Goal: Task Accomplishment & Management: Manage account settings

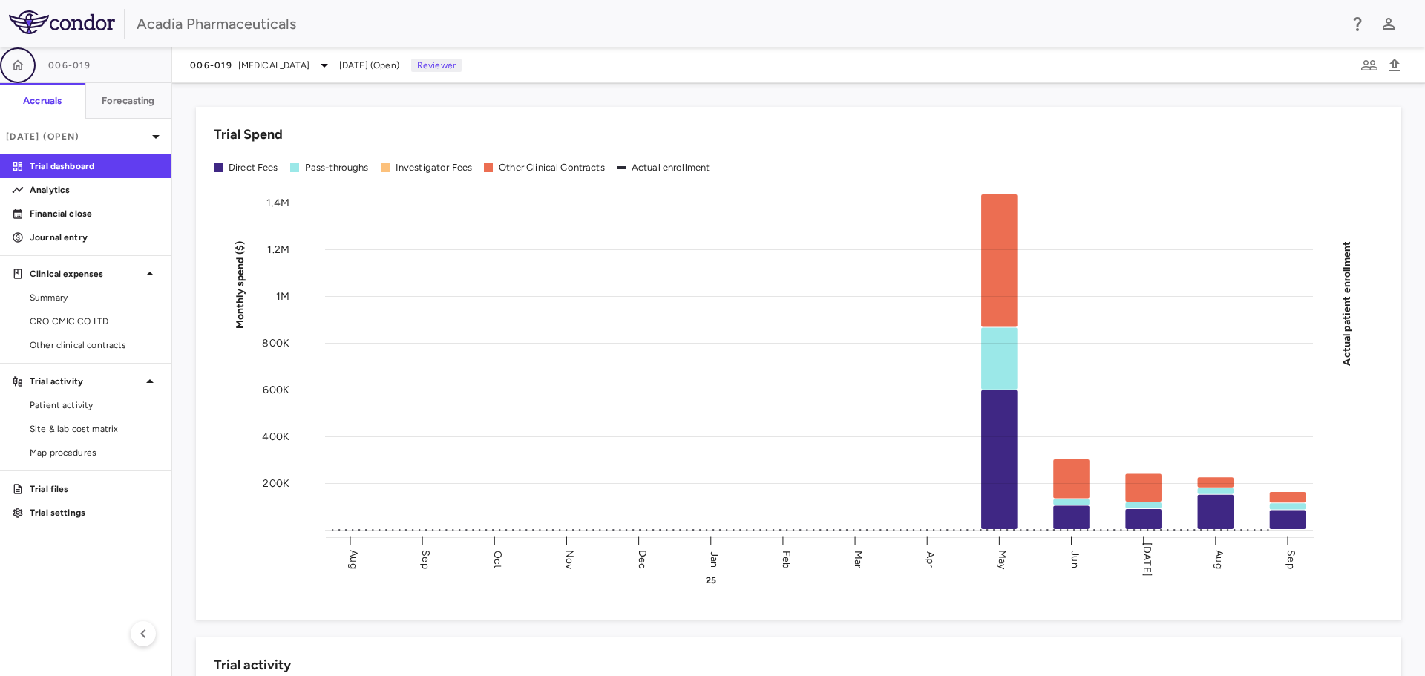
click at [16, 72] on icon "button" at bounding box center [17, 65] width 15 height 15
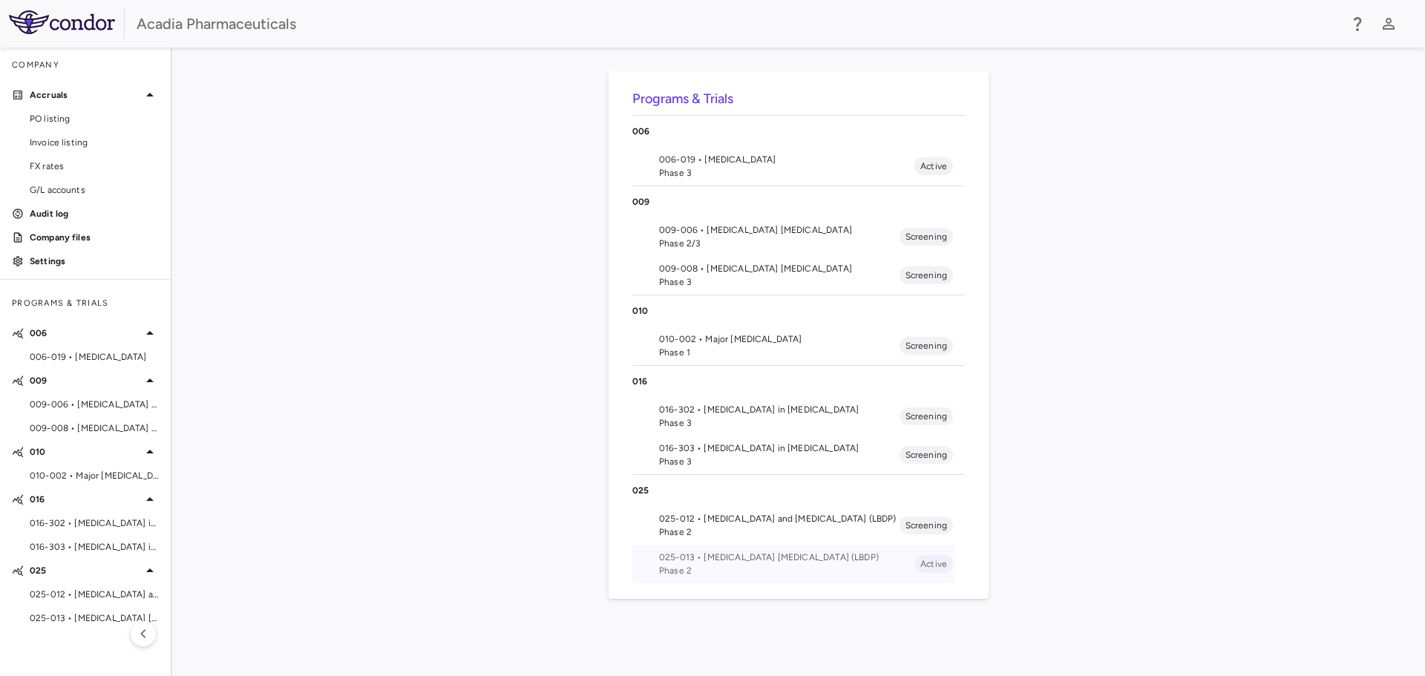
click at [670, 563] on span "025-013 • [MEDICAL_DATA] [MEDICAL_DATA] (LBDP)" at bounding box center [786, 557] width 255 height 13
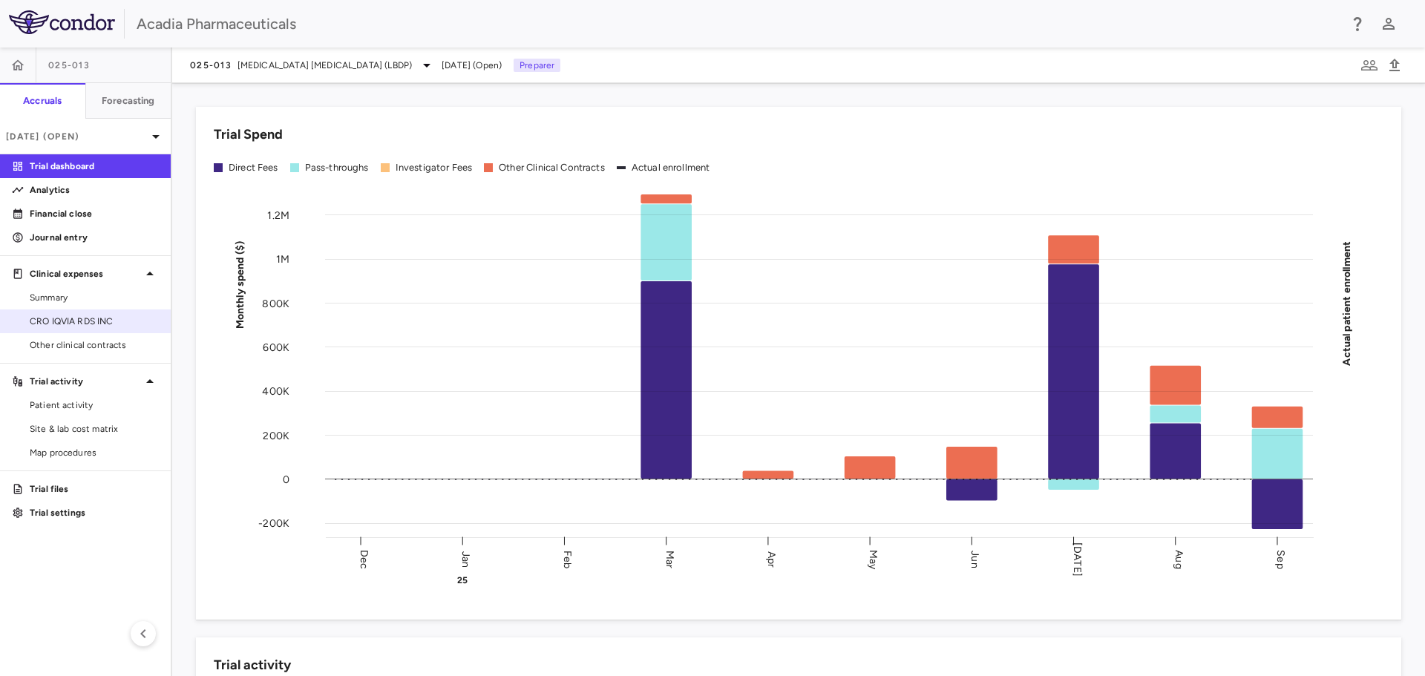
click at [83, 315] on span "CRO IQVIA RDS INC" at bounding box center [94, 321] width 129 height 13
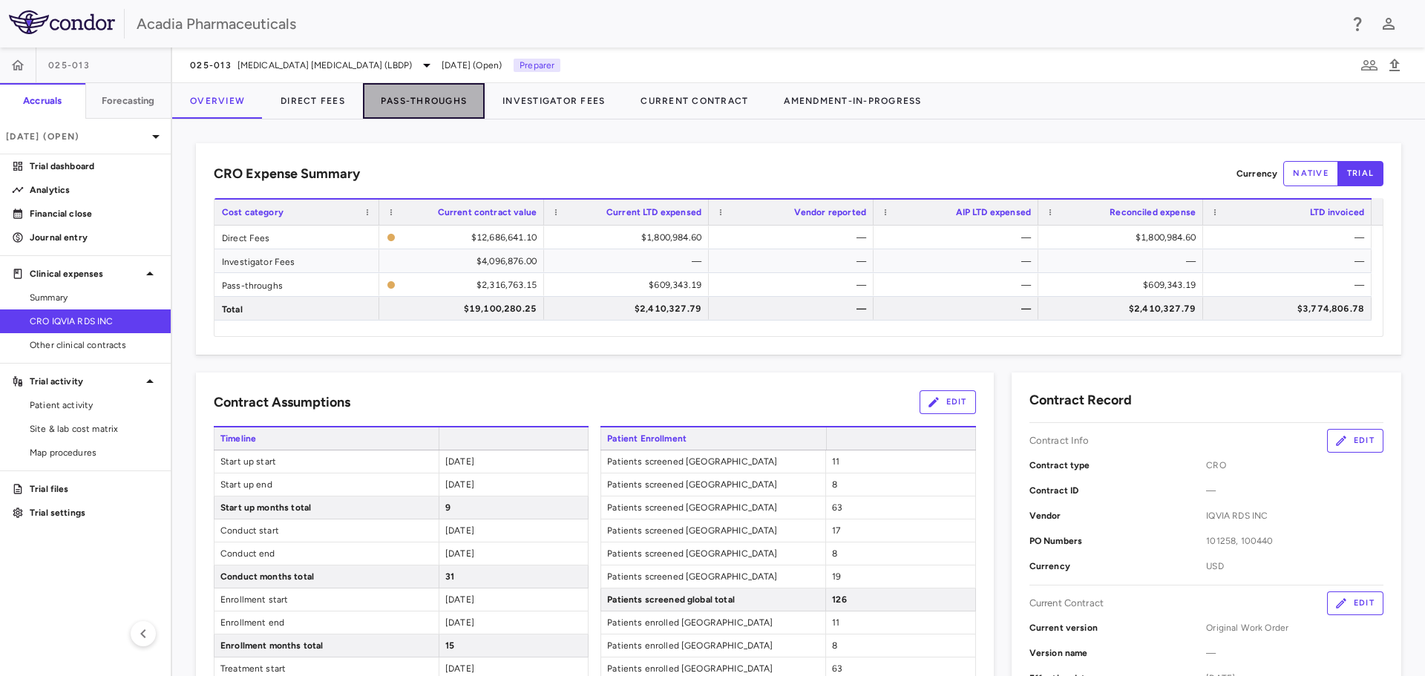
click at [437, 102] on button "Pass-Throughs" at bounding box center [424, 101] width 122 height 36
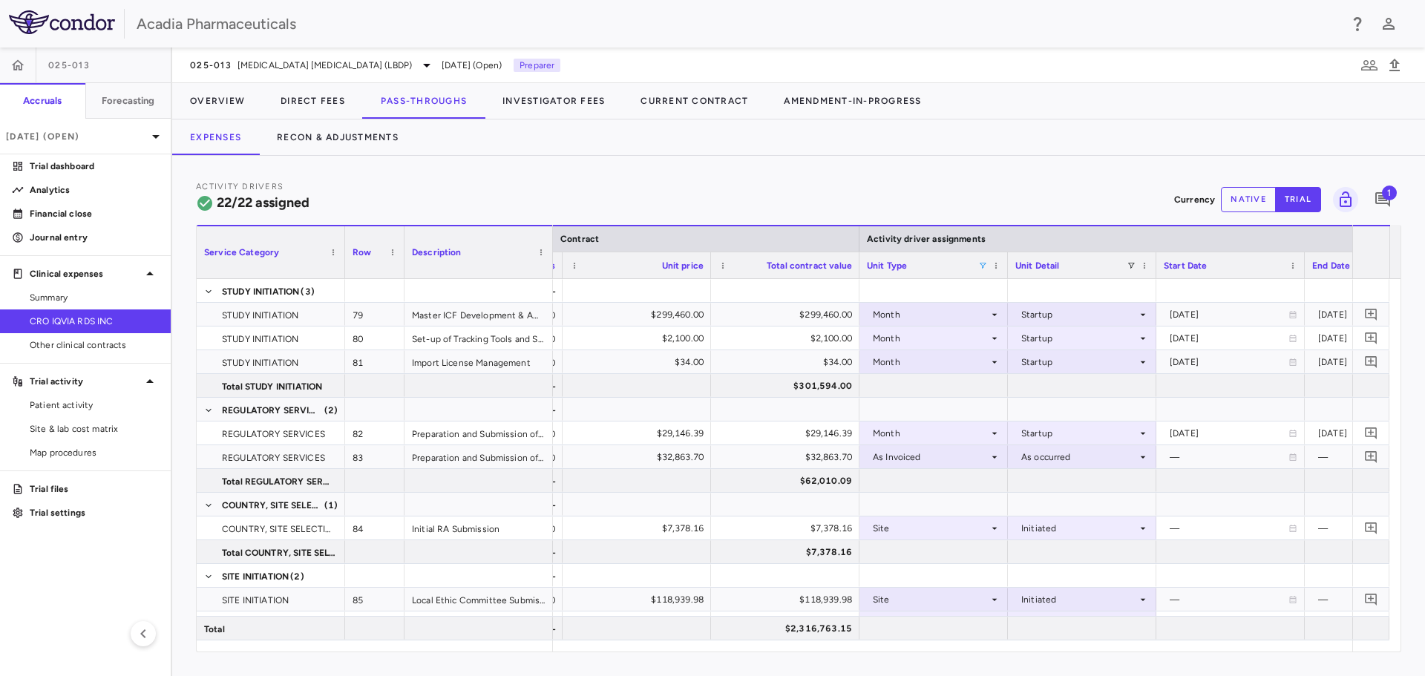
click at [981, 265] on span at bounding box center [983, 265] width 9 height 9
click at [1010, 320] on div "(Select All)" at bounding box center [1060, 321] width 122 height 10
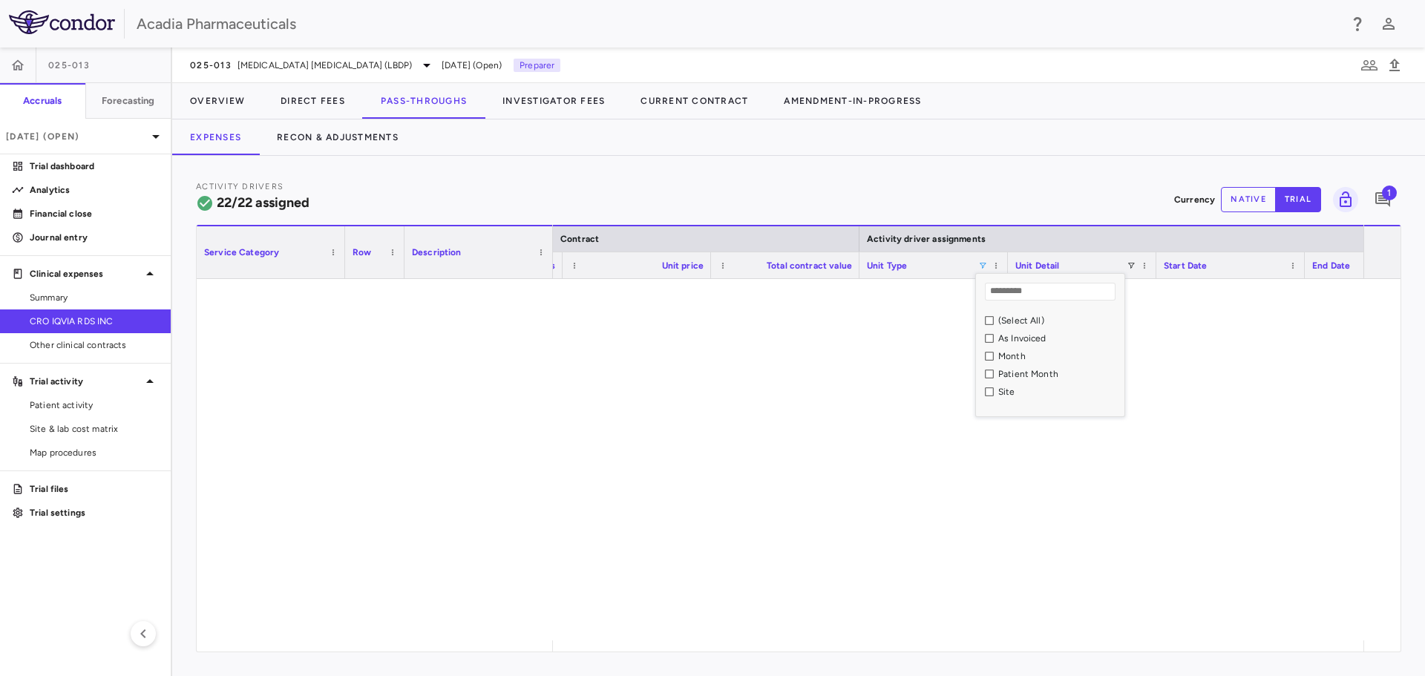
click at [1006, 338] on div "As Invoiced" at bounding box center [1060, 338] width 122 height 10
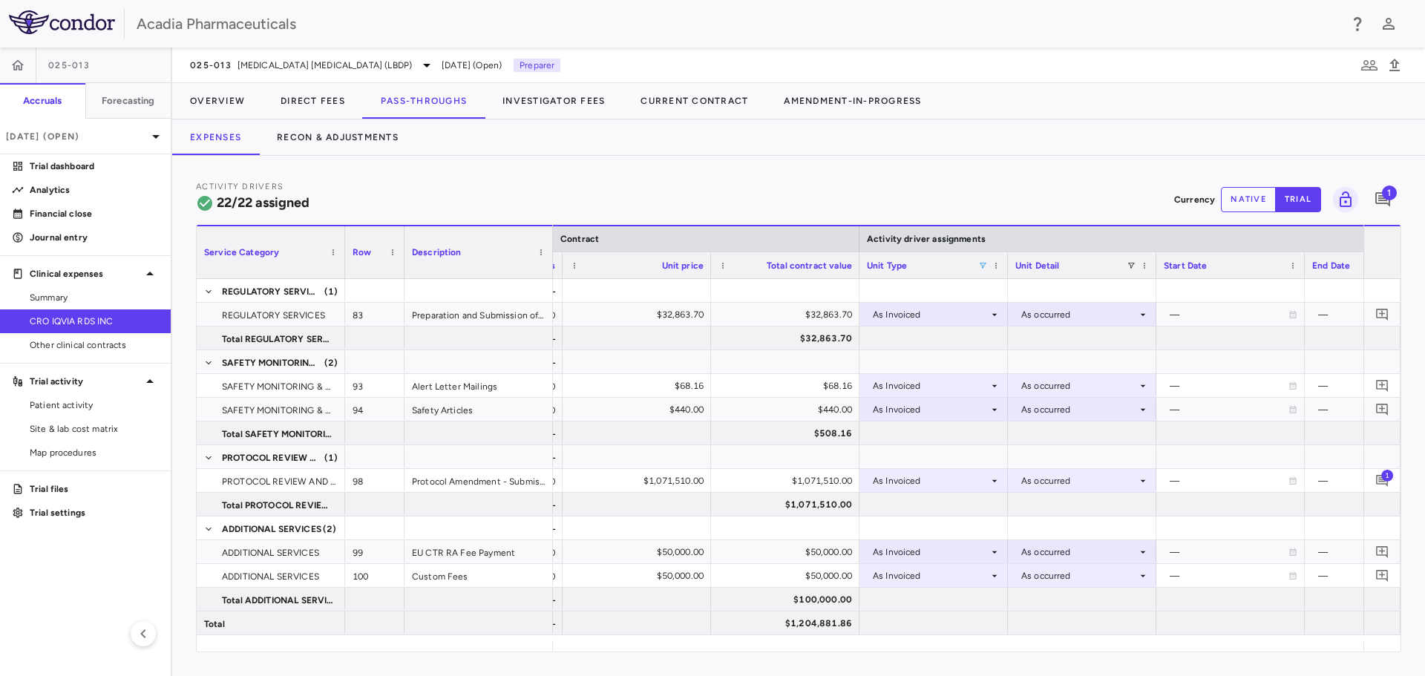
click at [962, 192] on div "Activity Drivers 22/22 assigned Currency native trial 1" at bounding box center [799, 199] width 1206 height 39
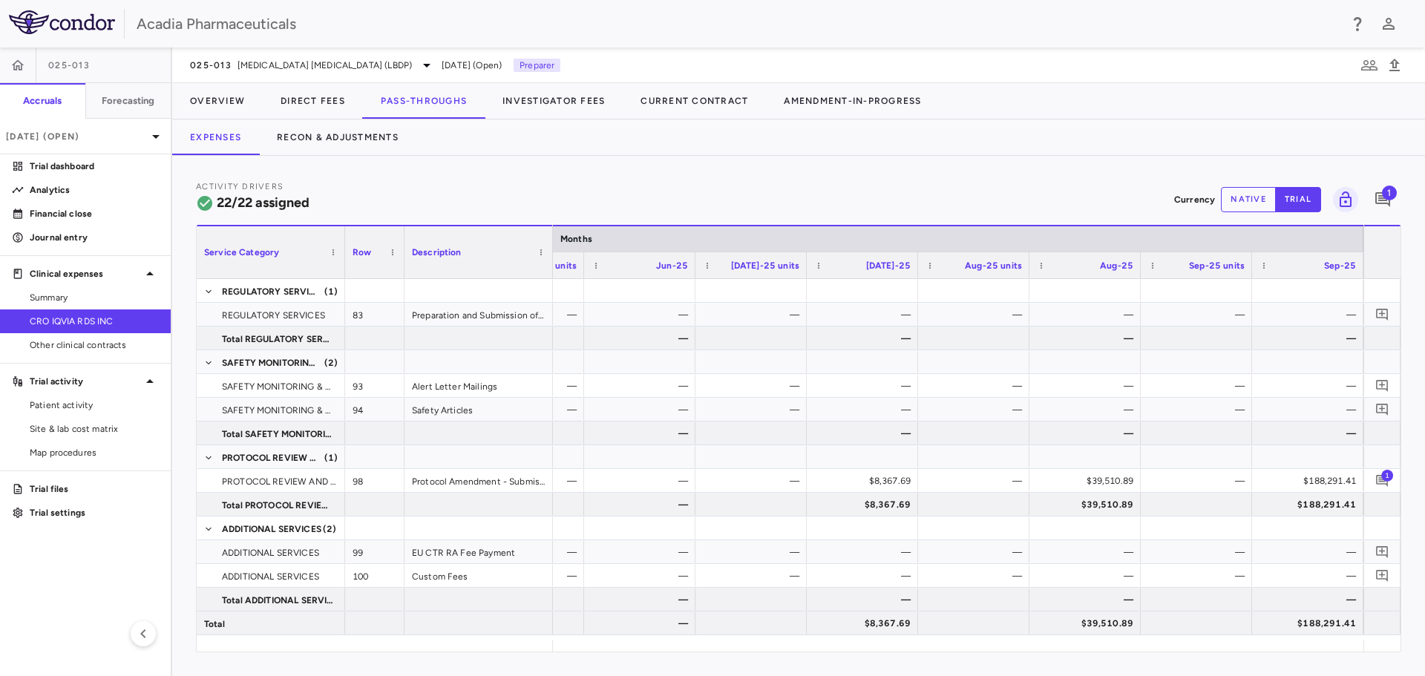
click at [1225, 189] on button "native" at bounding box center [1248, 199] width 55 height 25
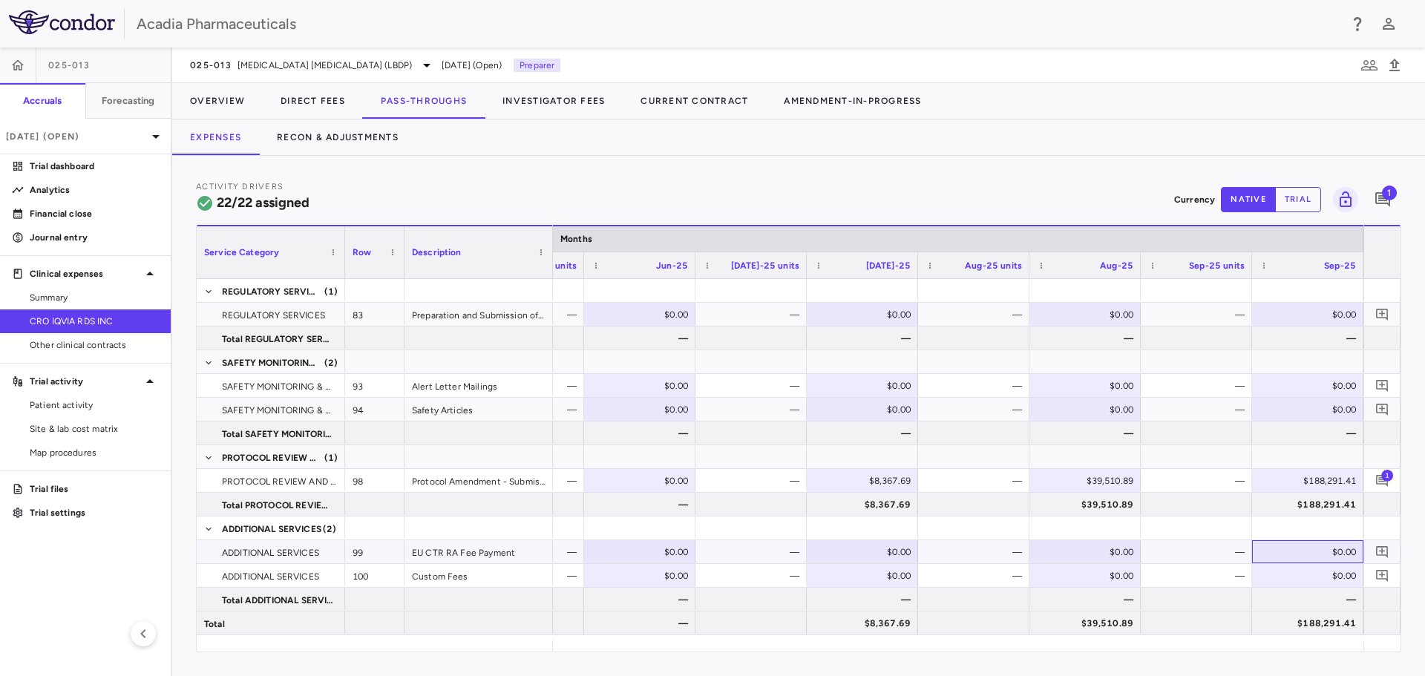
click at [1317, 556] on div "$0.00" at bounding box center [1311, 552] width 91 height 24
type input "*********"
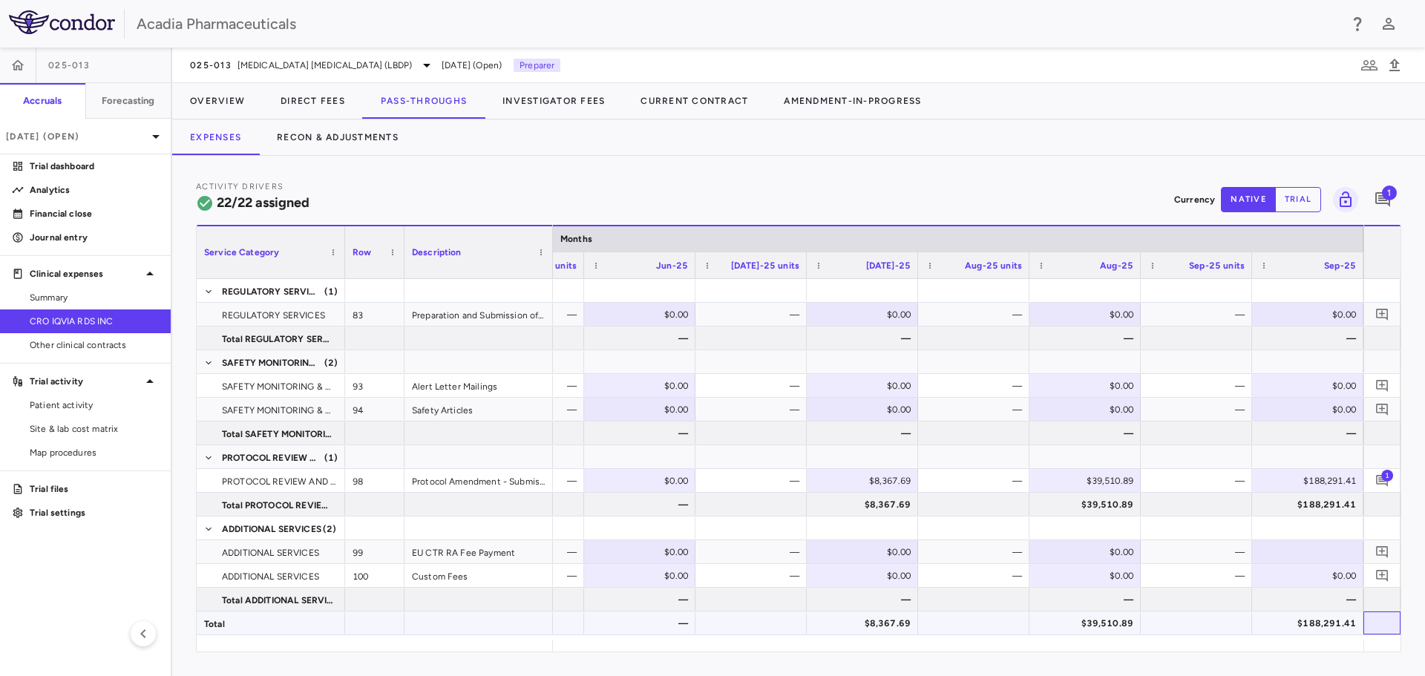
click at [1376, 618] on div at bounding box center [1382, 623] width 37 height 23
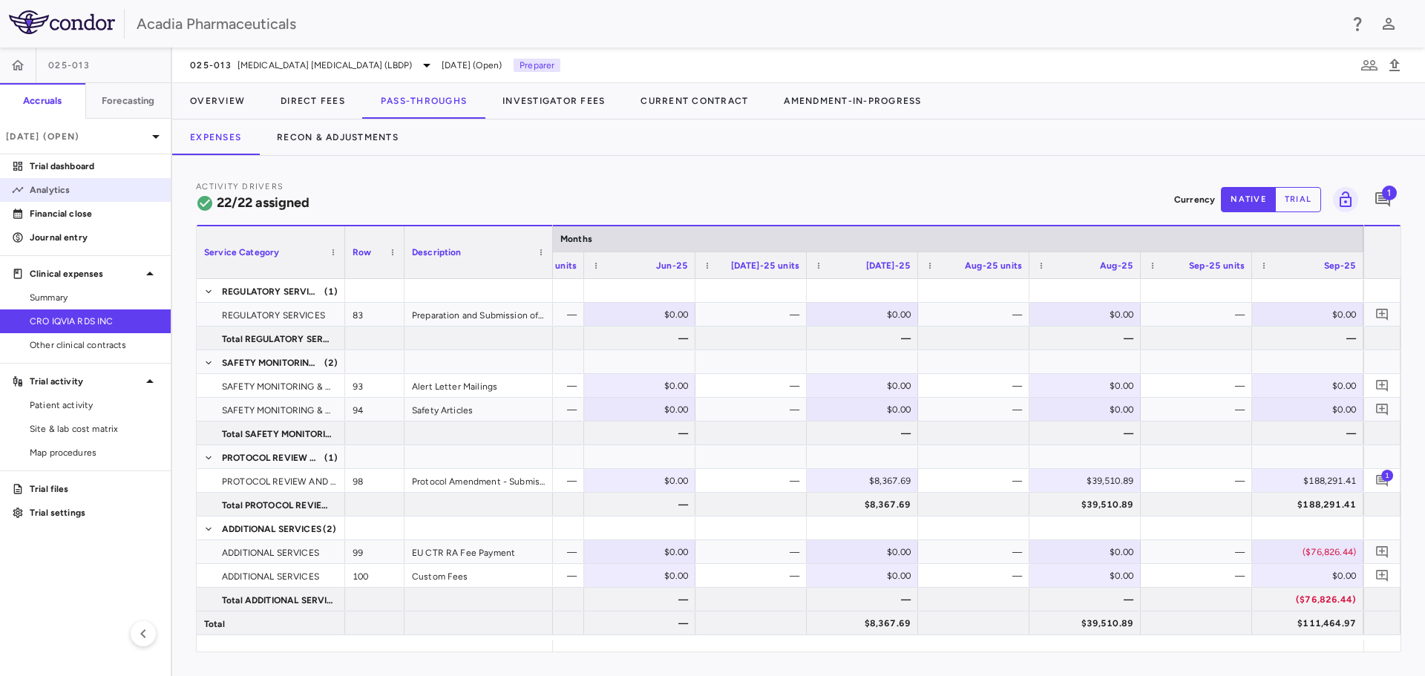
click at [106, 195] on p "Analytics" at bounding box center [94, 189] width 129 height 13
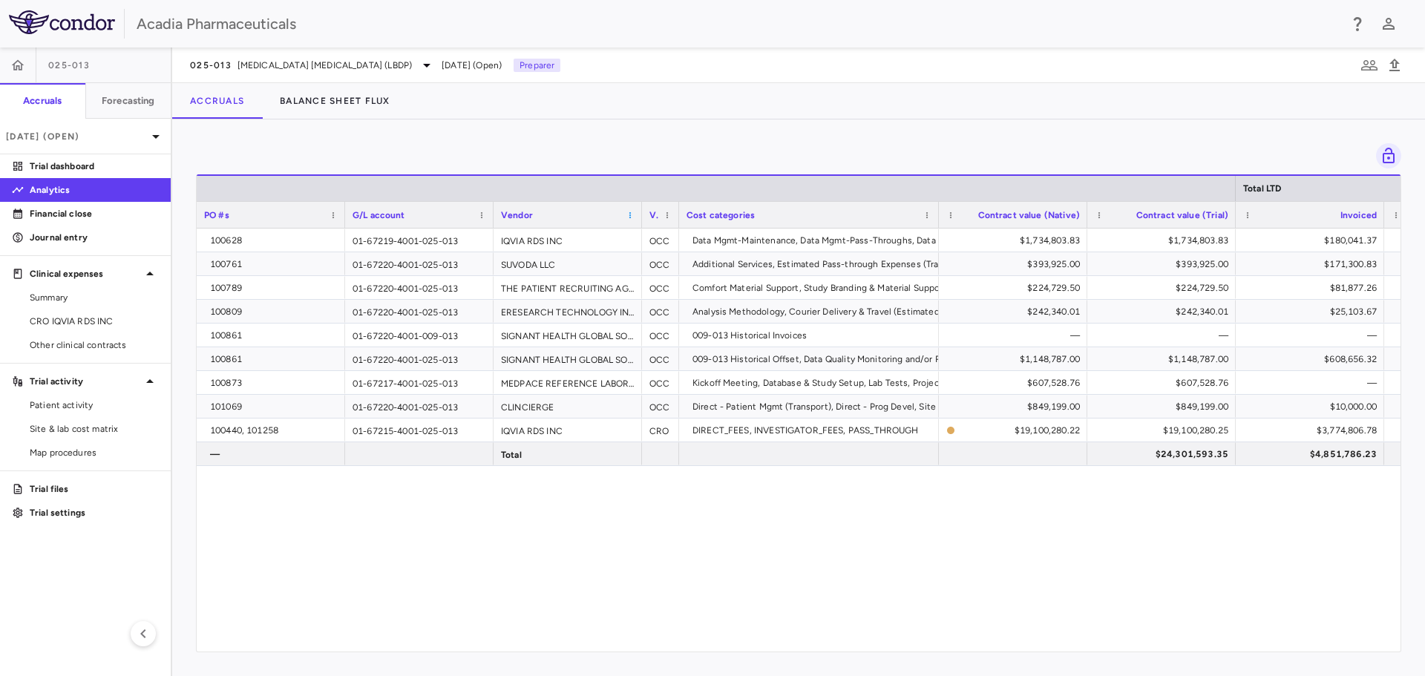
click at [632, 215] on span at bounding box center [630, 215] width 9 height 9
click at [639, 243] on span "Column Menu" at bounding box center [633, 238] width 18 height 21
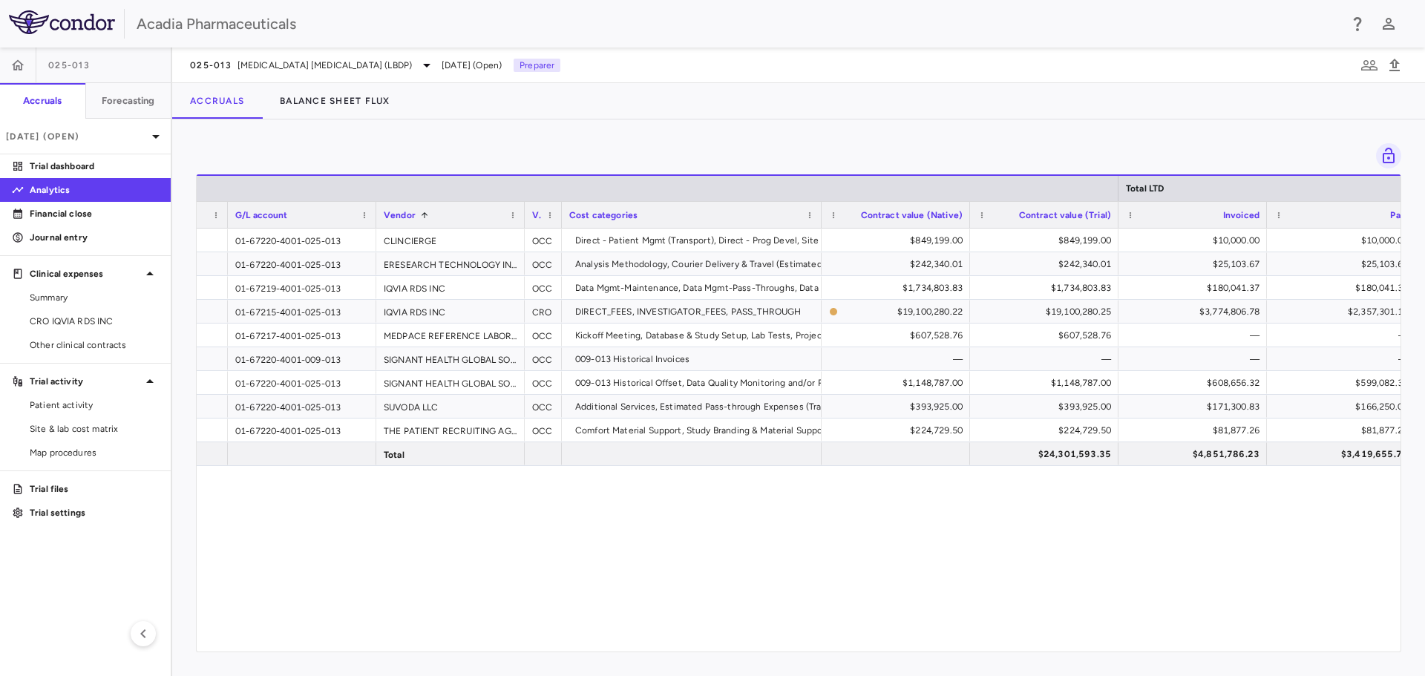
scroll to position [0, 213]
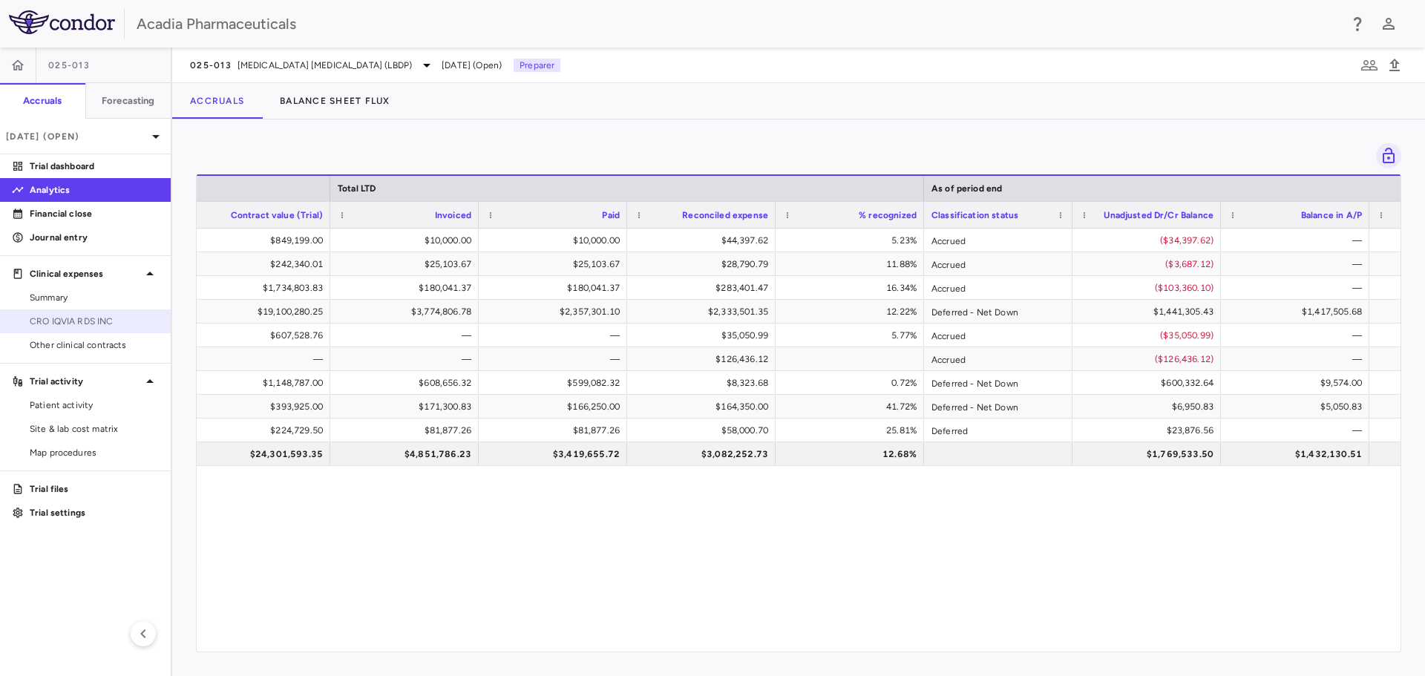
click at [90, 327] on span "CRO IQVIA RDS INC" at bounding box center [94, 321] width 129 height 13
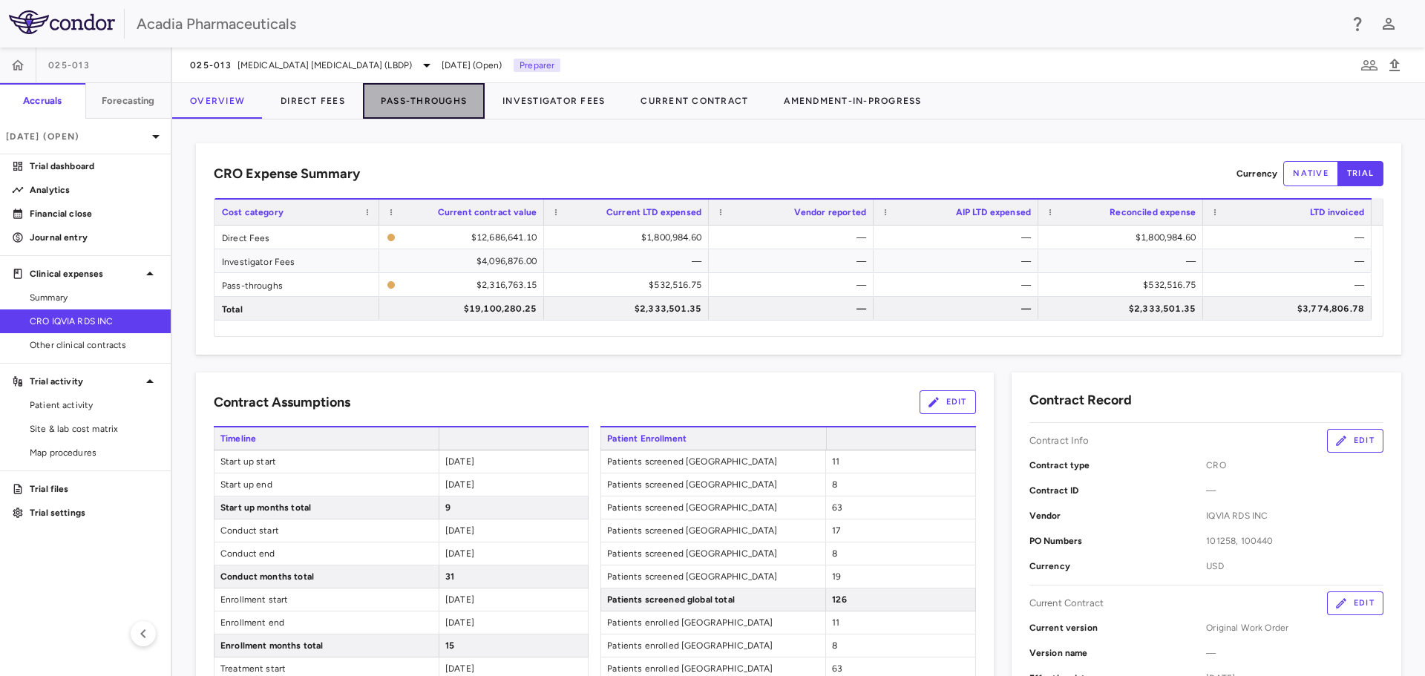
click at [393, 114] on button "Pass-Throughs" at bounding box center [424, 101] width 122 height 36
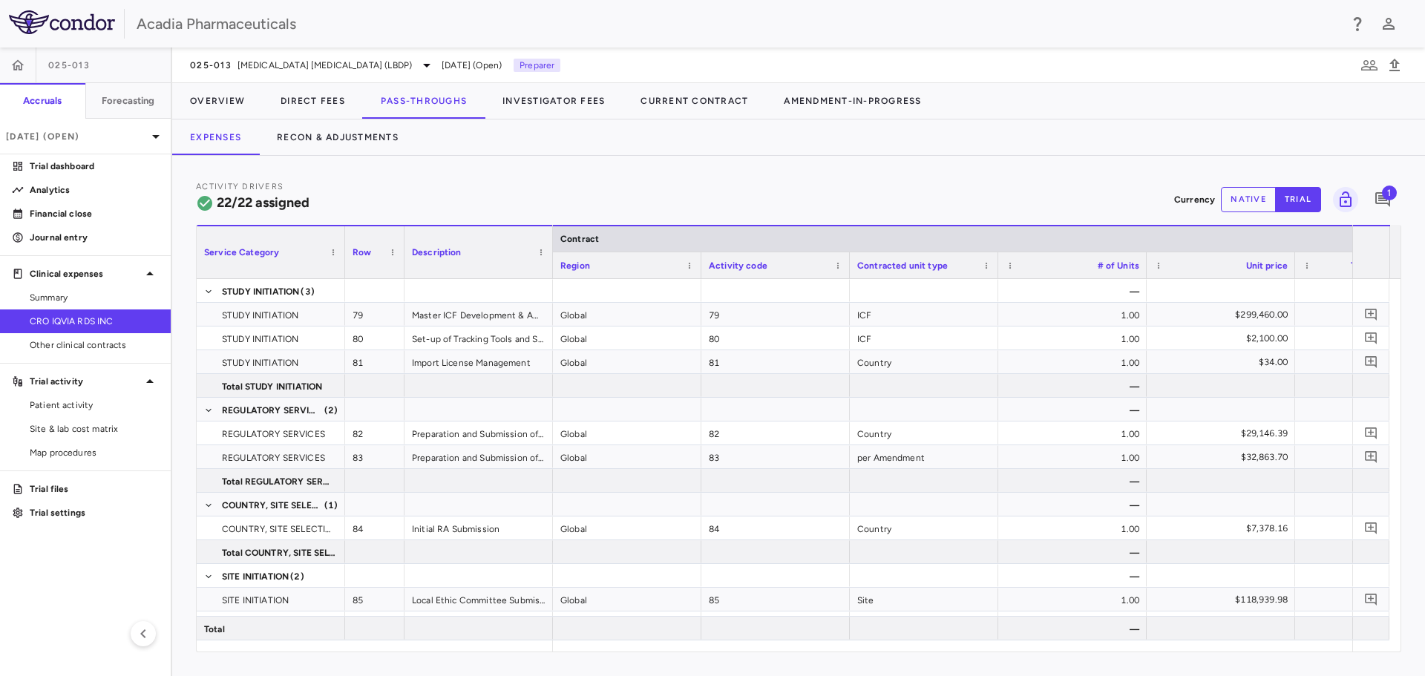
click at [1248, 199] on button "native" at bounding box center [1248, 199] width 55 height 25
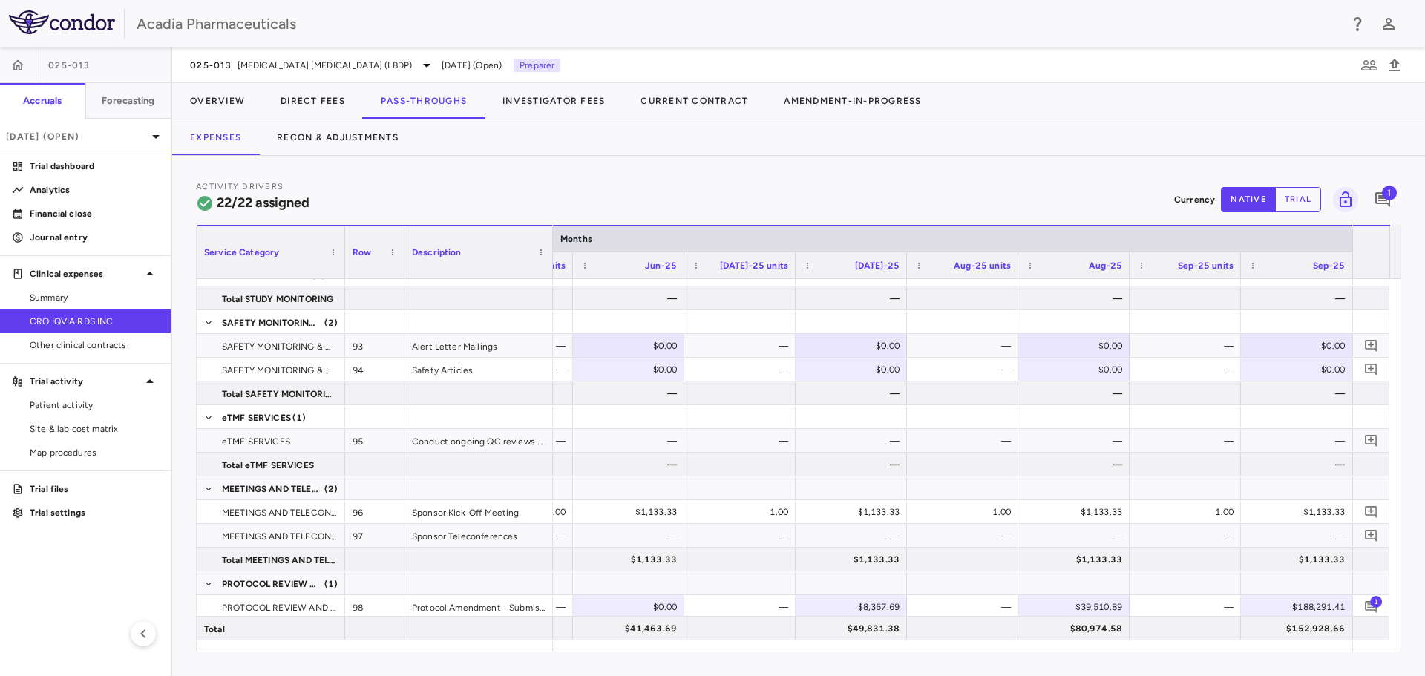
scroll to position [646, 0]
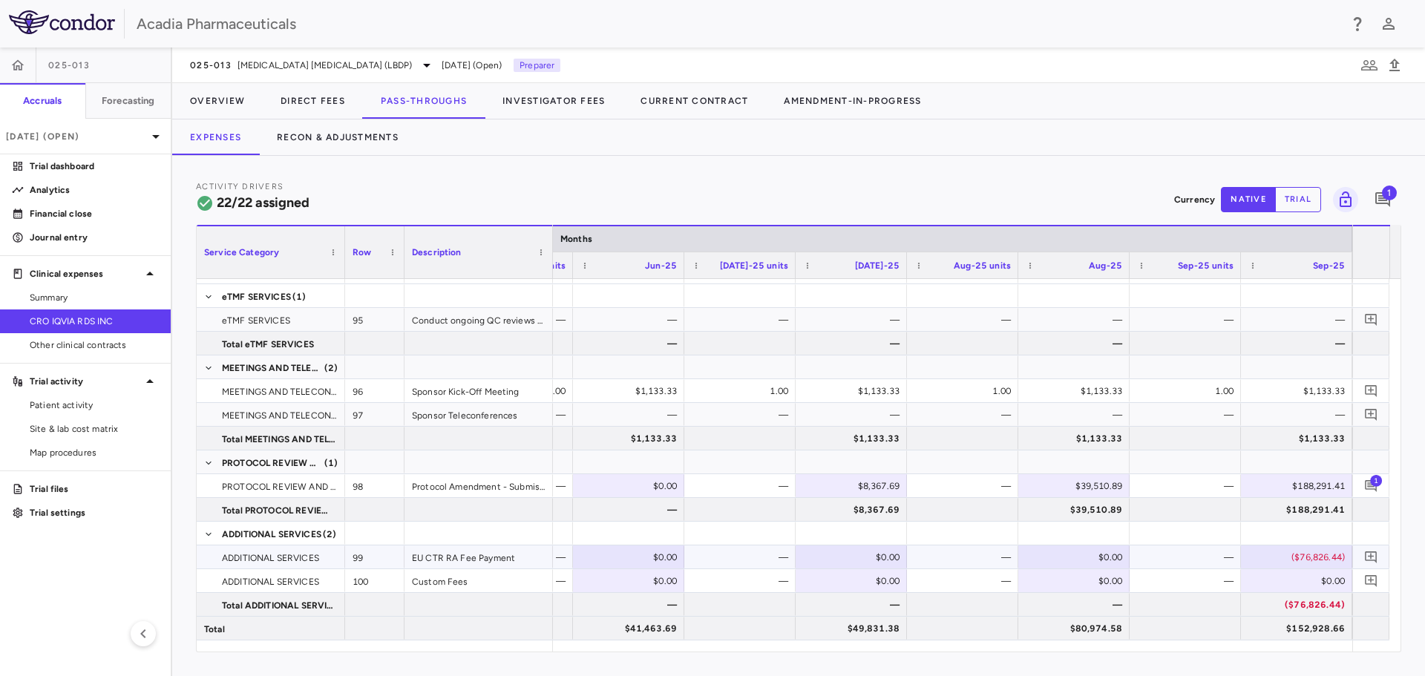
click at [1325, 564] on div "($76,826.44)" at bounding box center [1300, 558] width 91 height 24
click at [1302, 561] on input "*********" at bounding box center [1308, 558] width 88 height 24
type input "*"
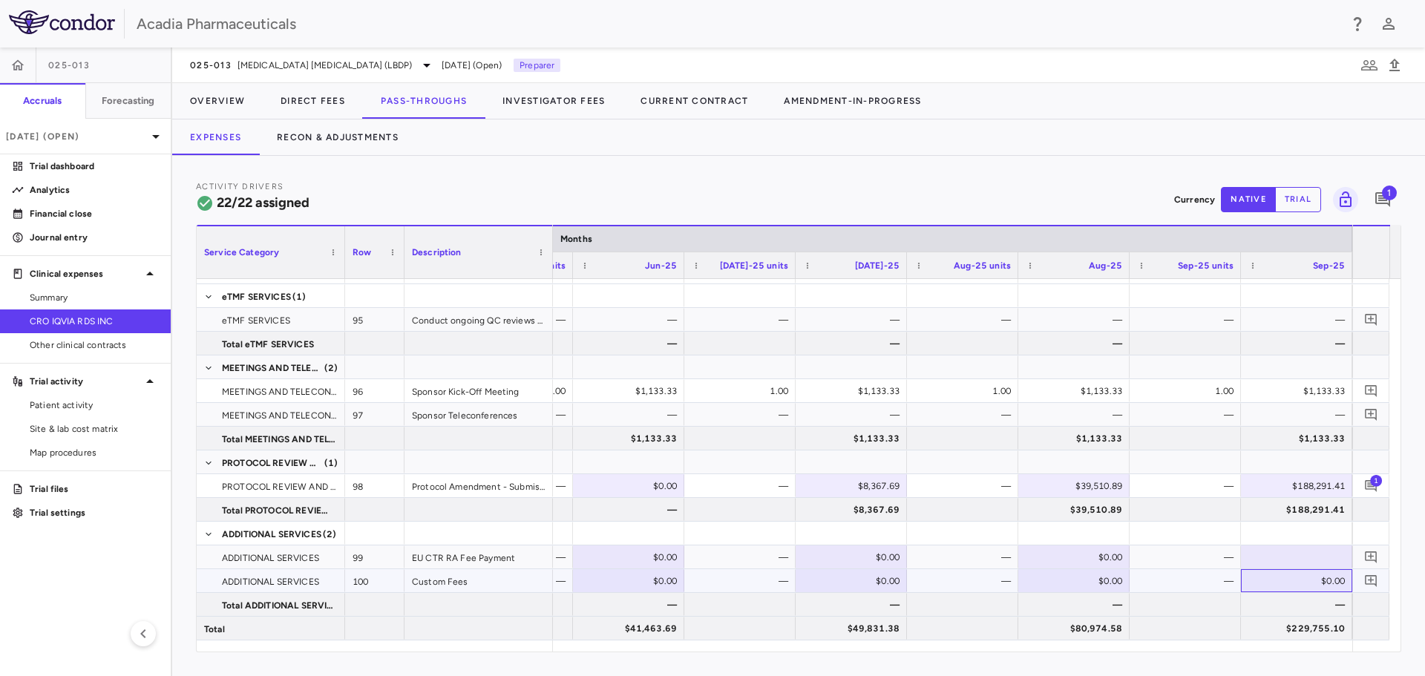
click at [1270, 590] on div "$0.00" at bounding box center [1300, 581] width 91 height 24
click at [33, 206] on link "Financial close" at bounding box center [85, 214] width 171 height 22
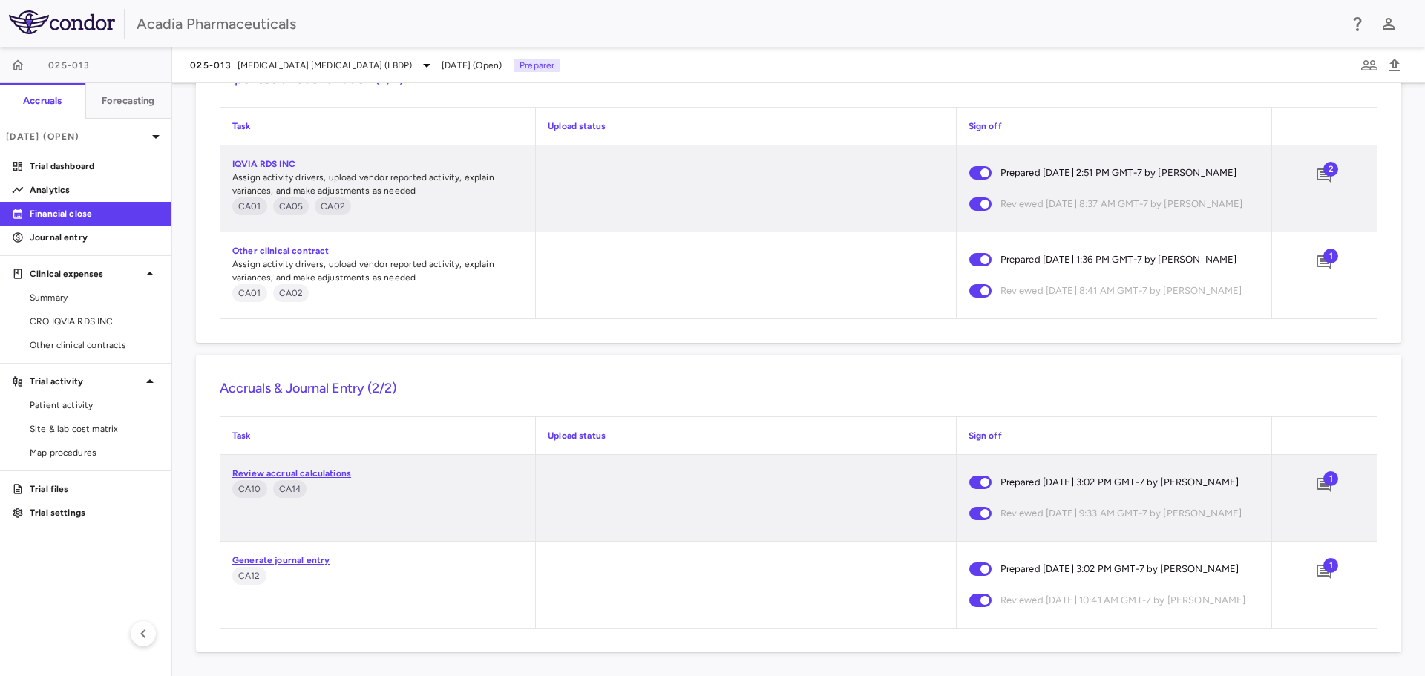
scroll to position [1463, 0]
click at [1324, 558] on span "1" at bounding box center [1331, 565] width 15 height 15
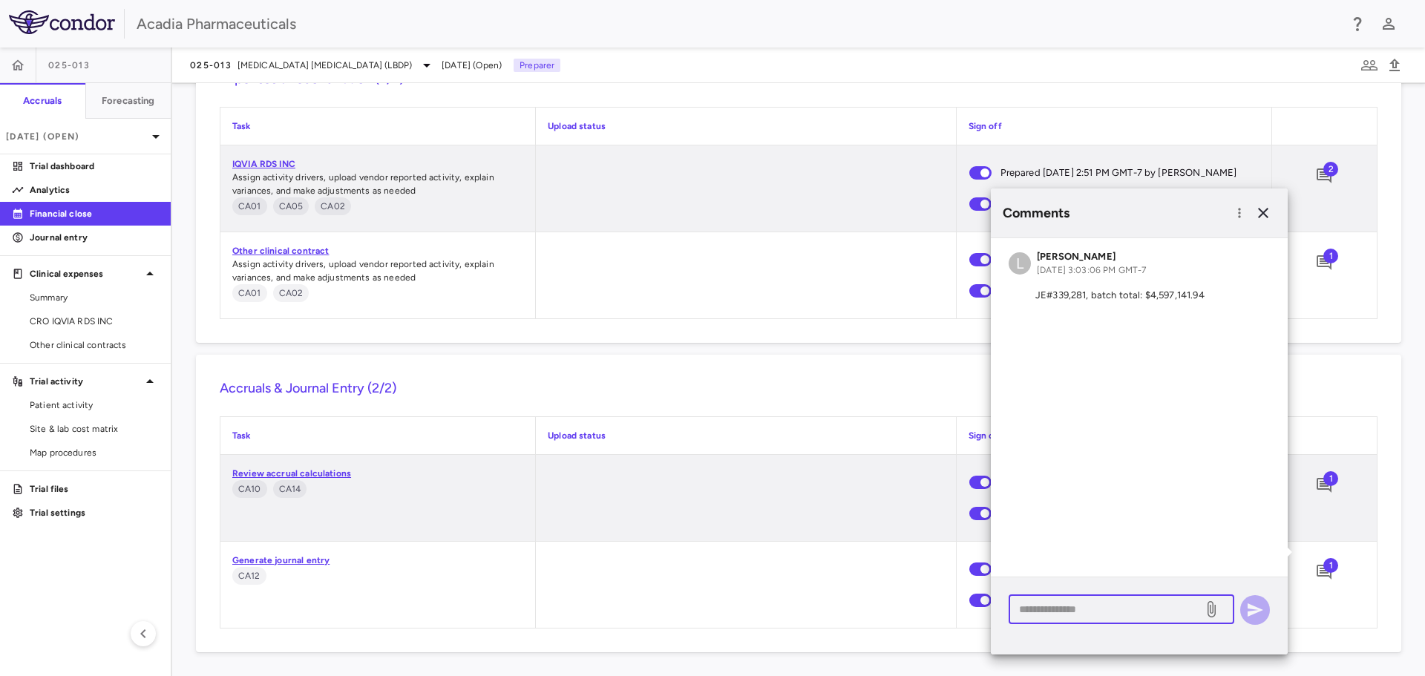
click at [1086, 607] on textarea at bounding box center [1106, 609] width 174 height 16
type textarea "*"
click at [1195, 603] on div "**********" at bounding box center [1122, 609] width 226 height 29
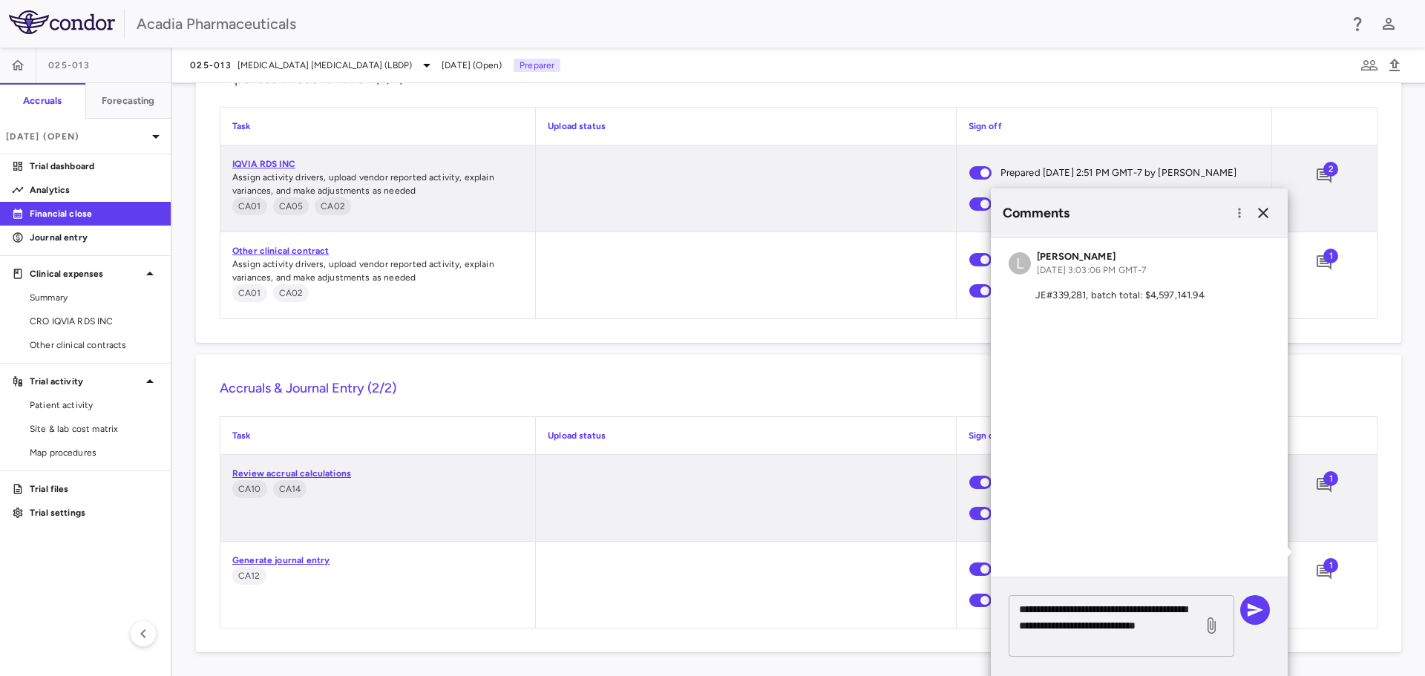
click at [1084, 639] on textarea "**********" at bounding box center [1106, 625] width 174 height 49
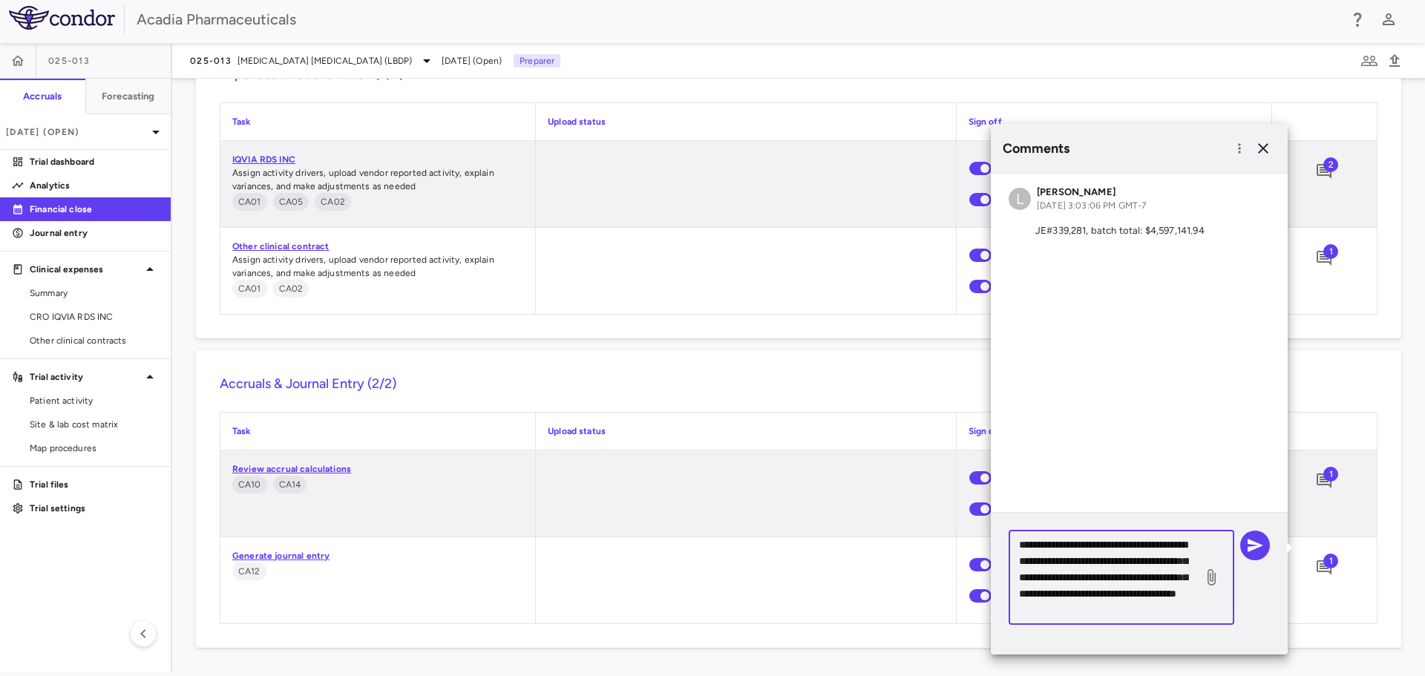
scroll to position [16, 0]
type textarea "**********"
click at [1217, 582] on icon at bounding box center [1212, 578] width 18 height 18
click at [0, 0] on input "file" at bounding box center [0, 0] width 0 height 0
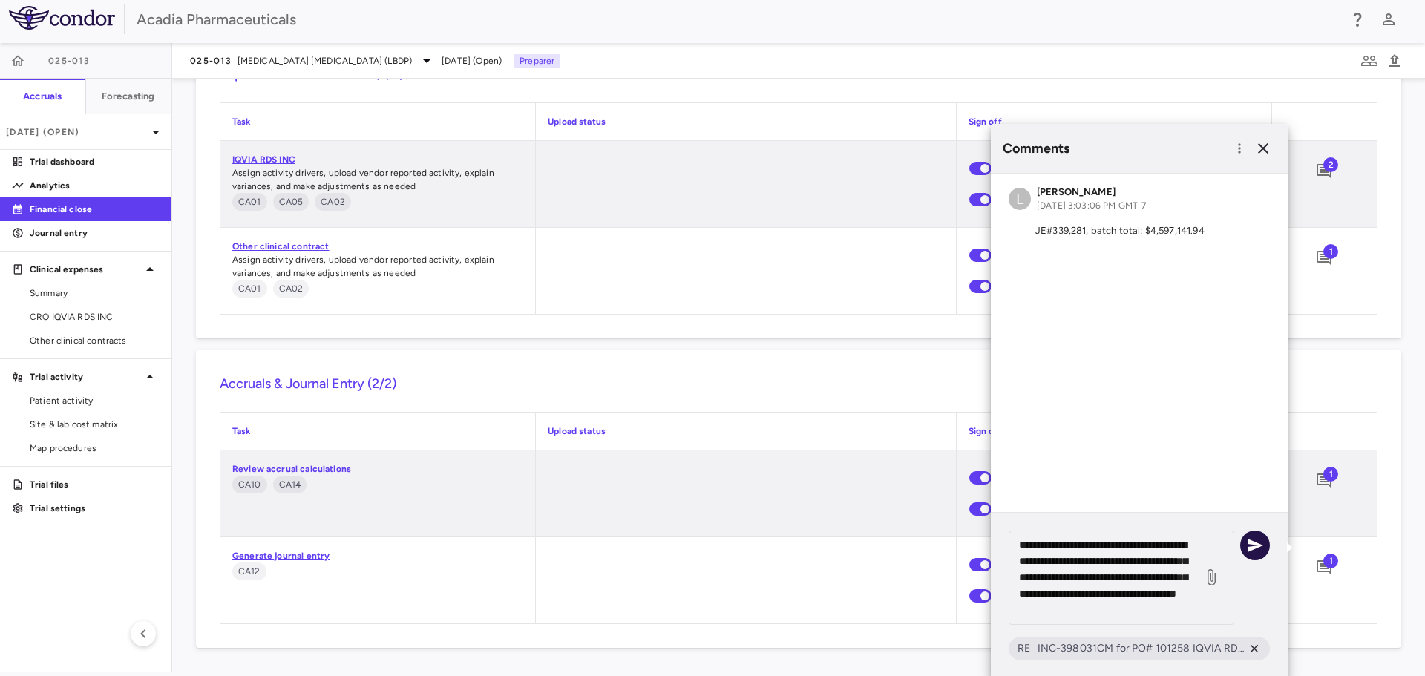
click at [1250, 551] on icon "button" at bounding box center [1256, 545] width 16 height 13
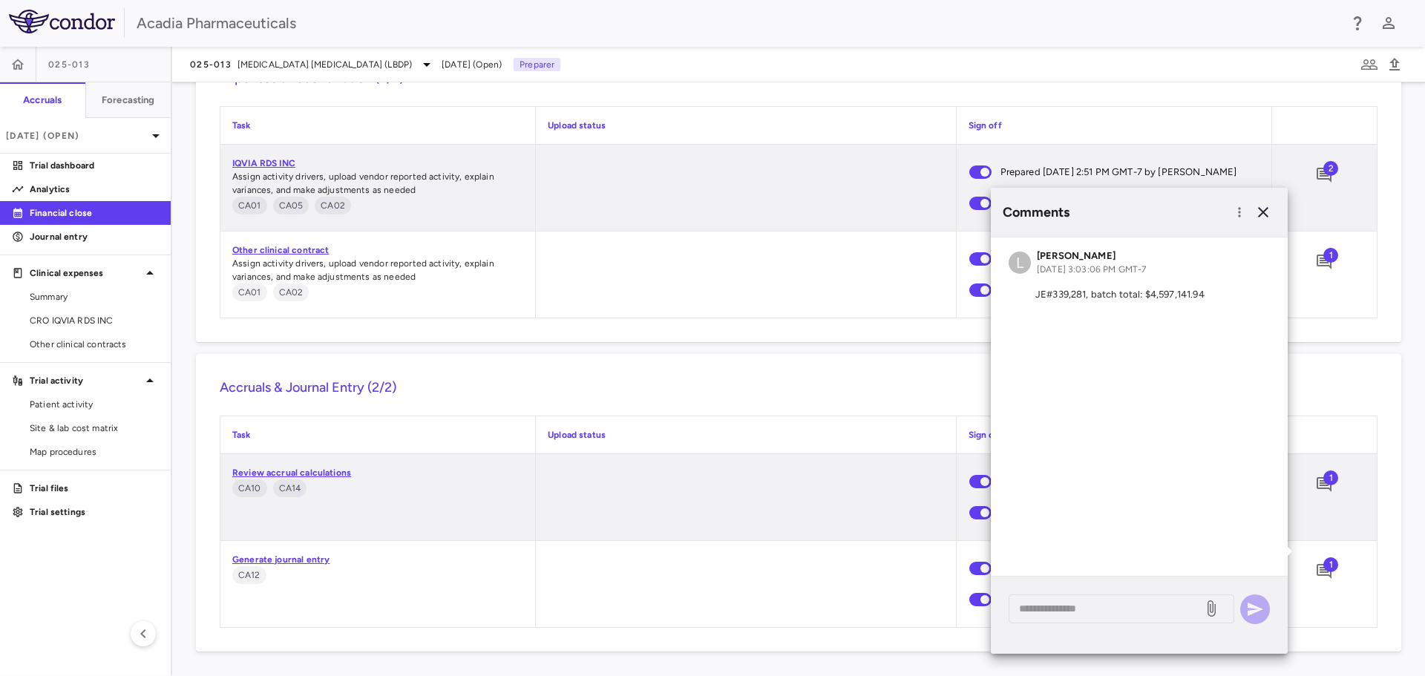
scroll to position [0, 0]
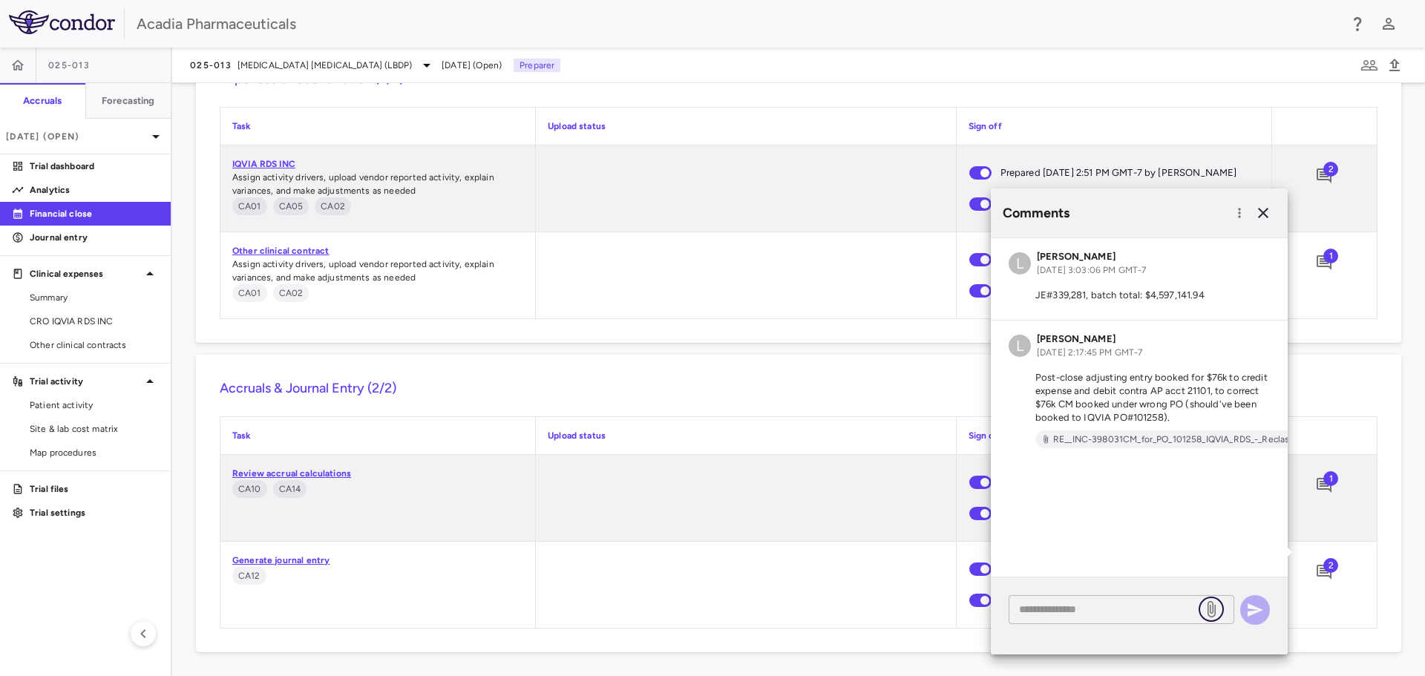
click at [1217, 608] on icon at bounding box center [1212, 610] width 18 height 18
click at [0, 0] on input "file" at bounding box center [0, 0] width 0 height 0
click at [1209, 609] on icon at bounding box center [1212, 610] width 18 height 18
click at [0, 0] on input "file" at bounding box center [0, 0] width 0 height 0
click at [1118, 614] on textarea at bounding box center [1106, 609] width 174 height 16
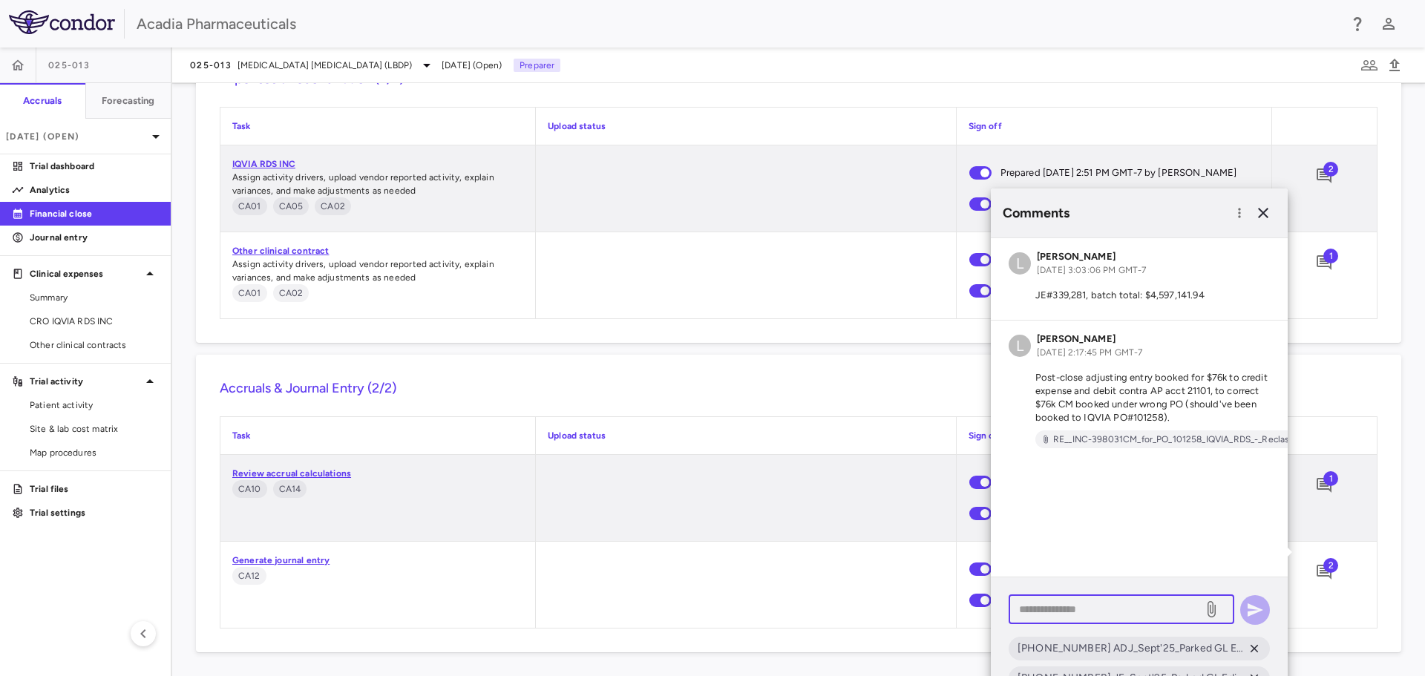
type textarea "*"
type textarea "****"
click at [1241, 612] on button "button" at bounding box center [1256, 610] width 30 height 30
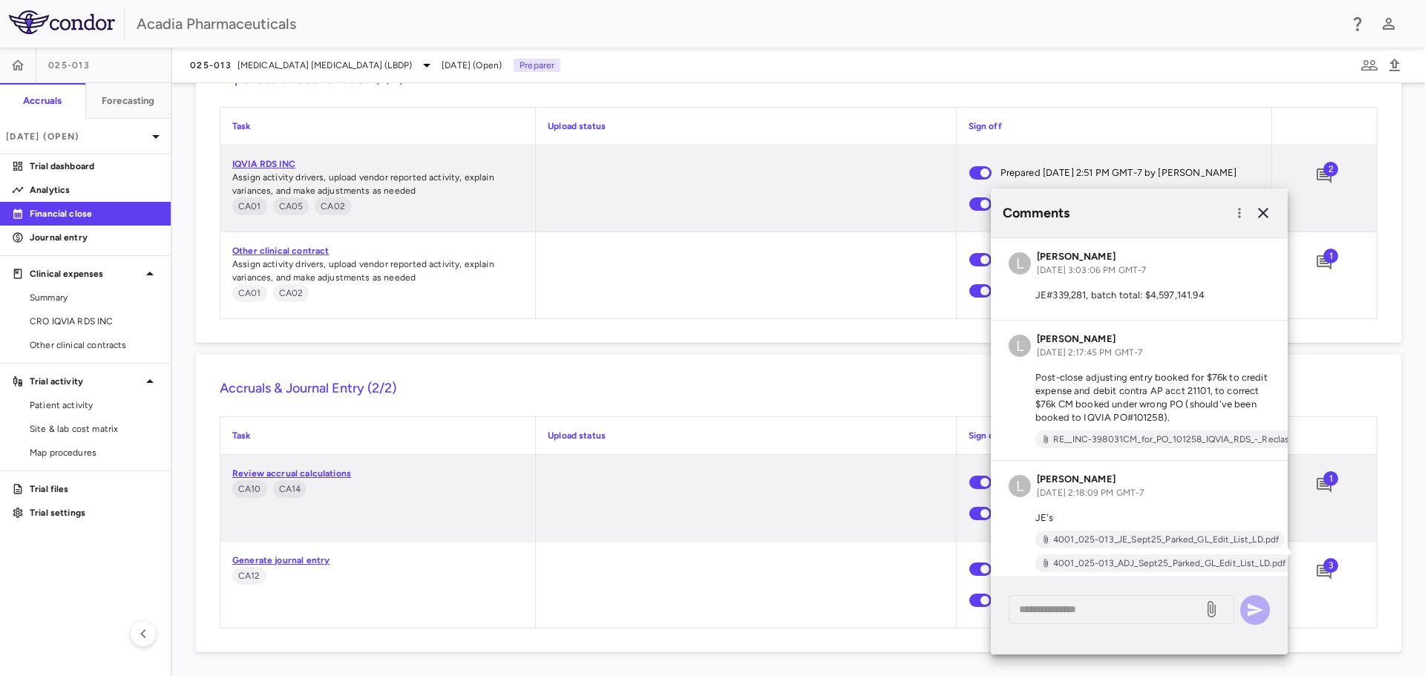
scroll to position [19, 0]
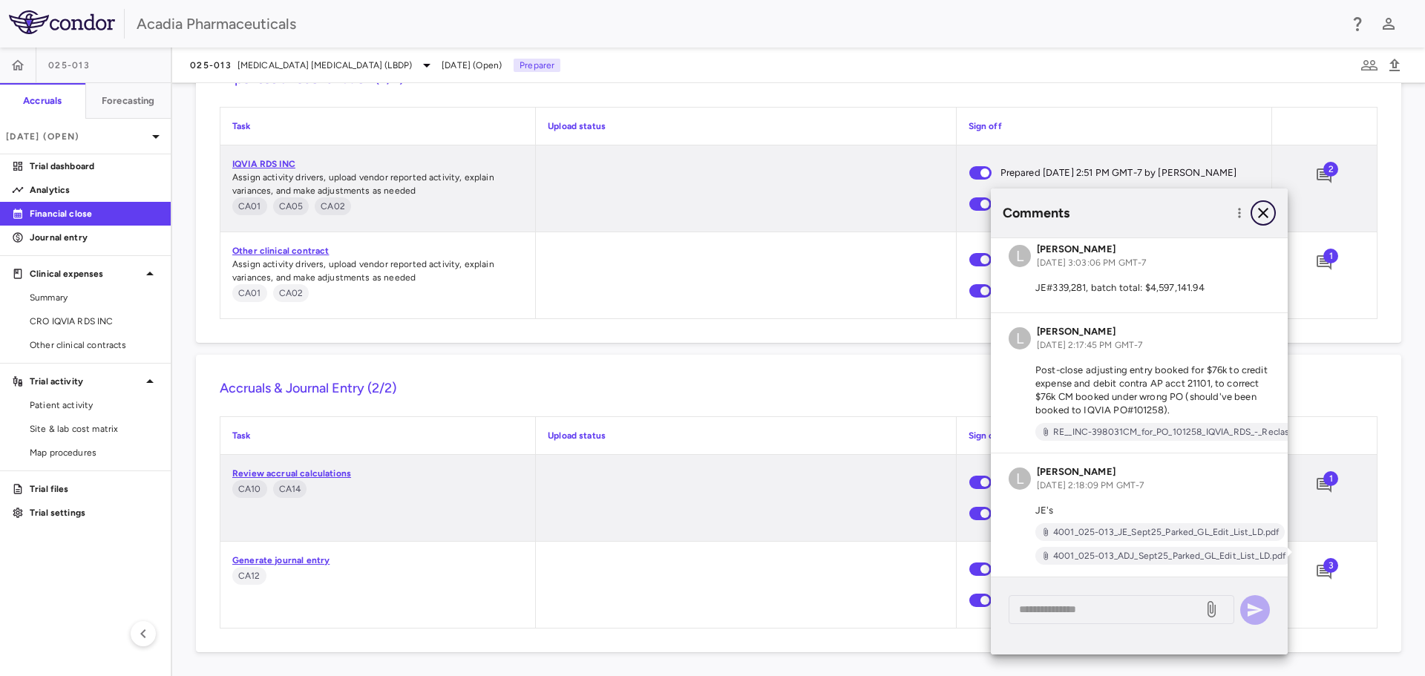
click at [1267, 209] on icon "button" at bounding box center [1263, 213] width 10 height 10
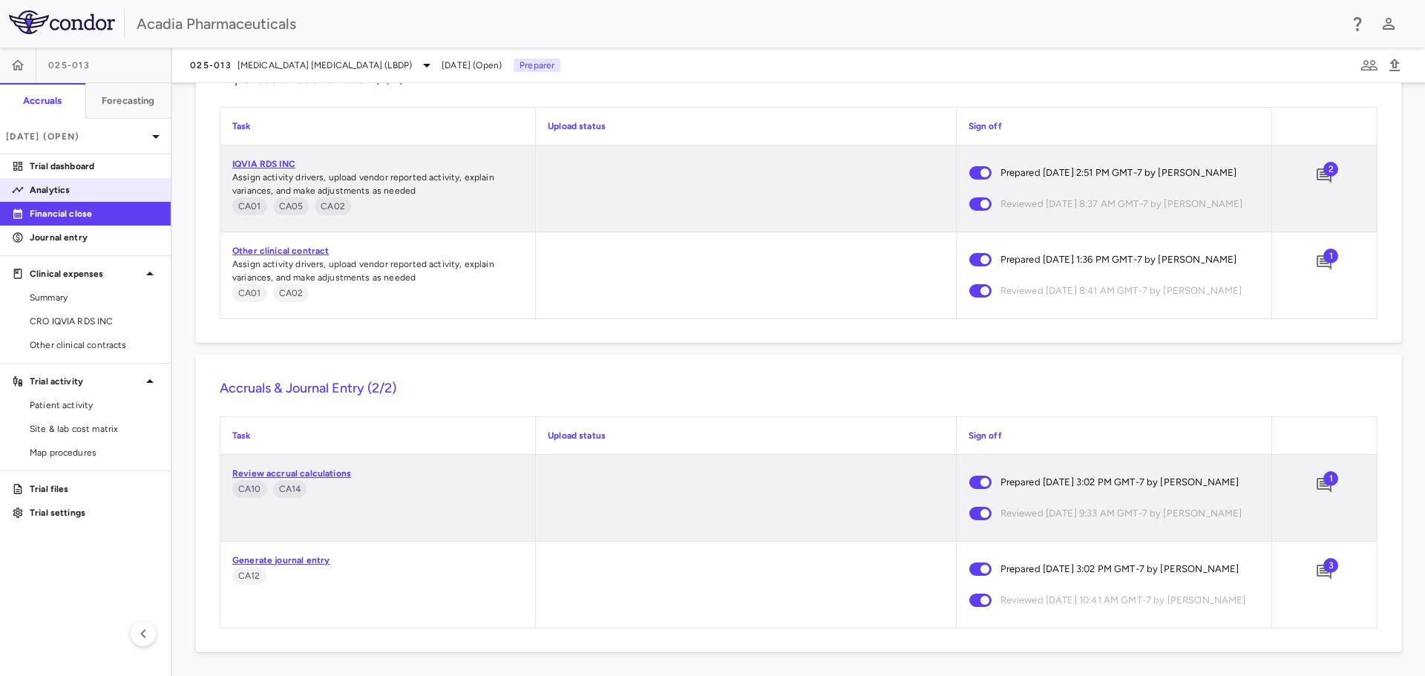
click at [53, 189] on p "Analytics" at bounding box center [94, 189] width 129 height 13
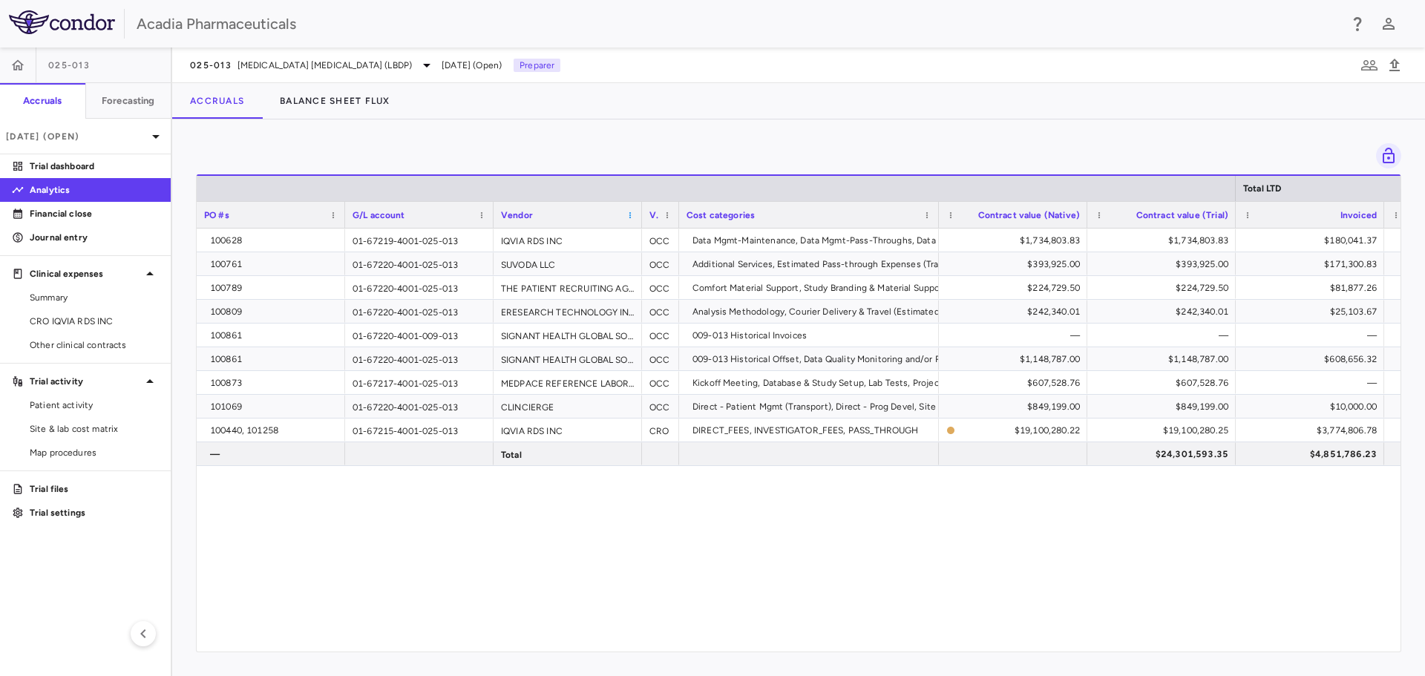
click at [632, 218] on span at bounding box center [630, 215] width 9 height 9
click at [650, 234] on span "Sort Ascending" at bounding box center [696, 238] width 110 height 21
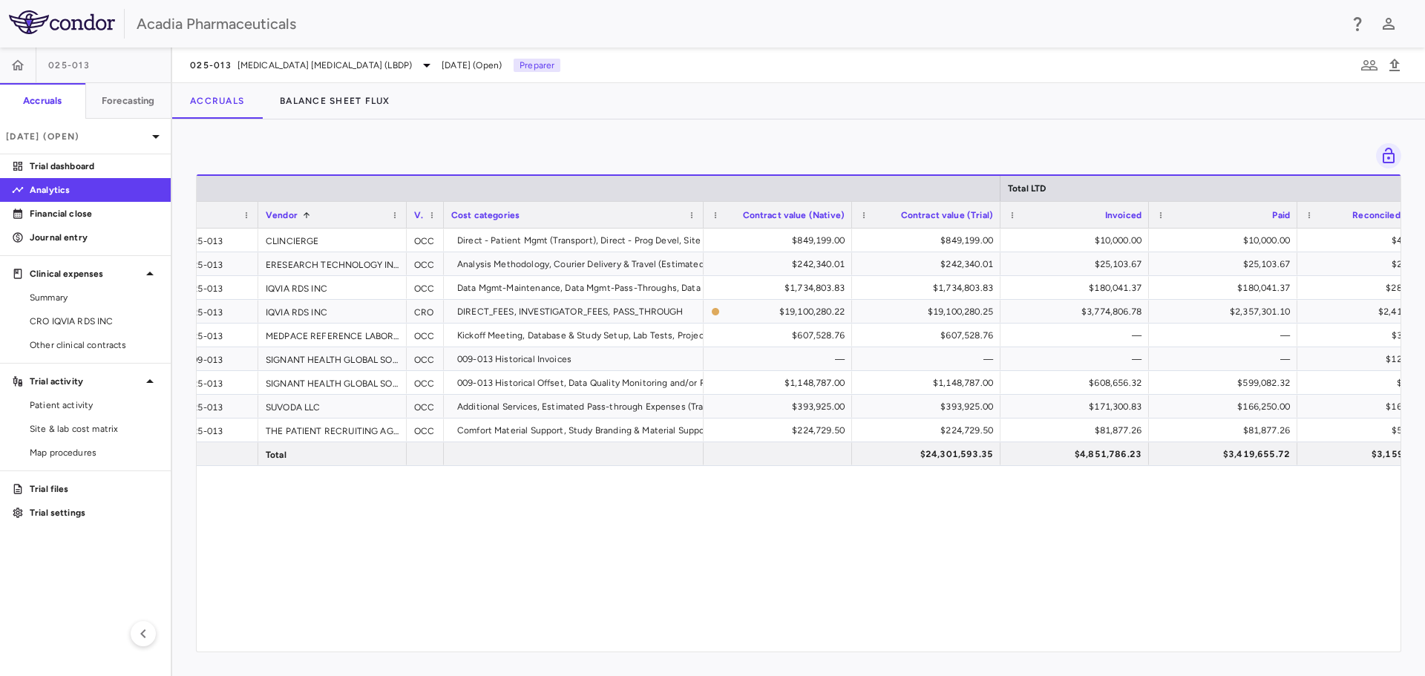
scroll to position [0, 466]
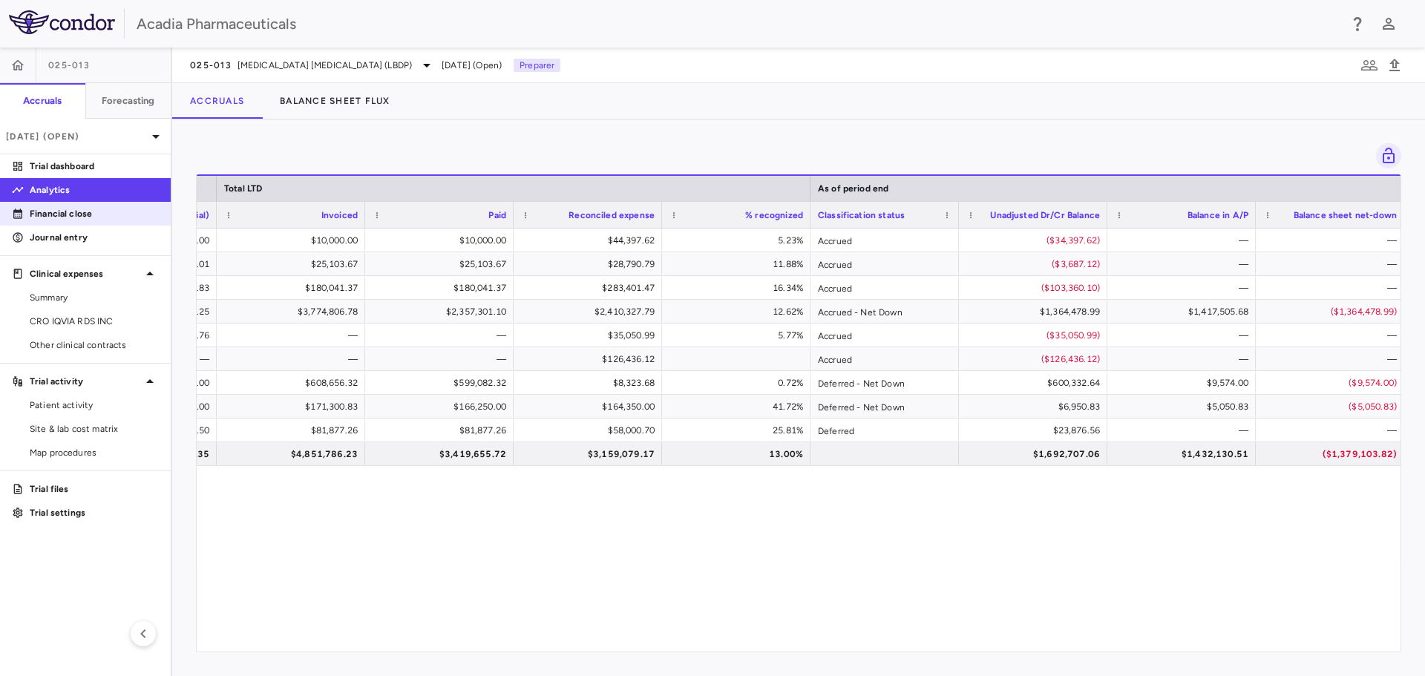
drag, startPoint x: 73, startPoint y: 220, endPoint x: 82, endPoint y: 214, distance: 11.3
click at [73, 220] on p "Financial close" at bounding box center [94, 213] width 129 height 13
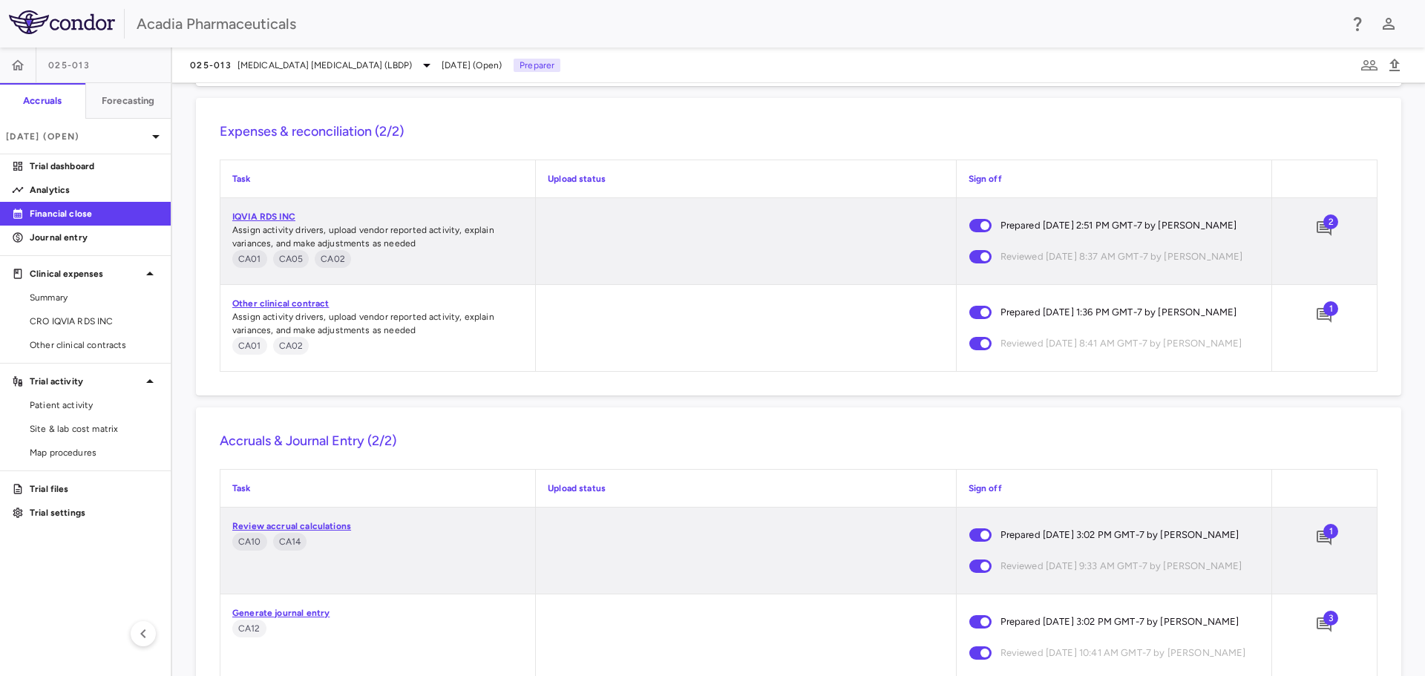
scroll to position [1463, 0]
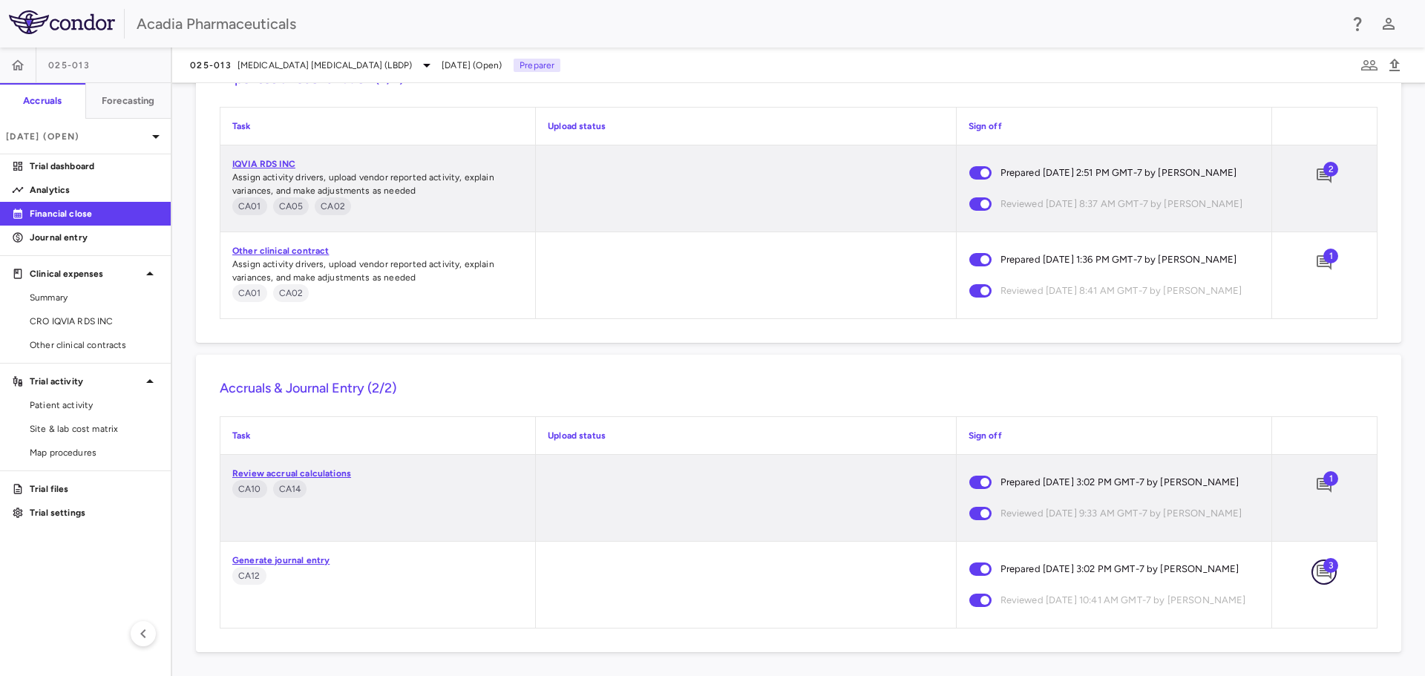
click at [1317, 565] on icon "Add comment" at bounding box center [1324, 572] width 15 height 15
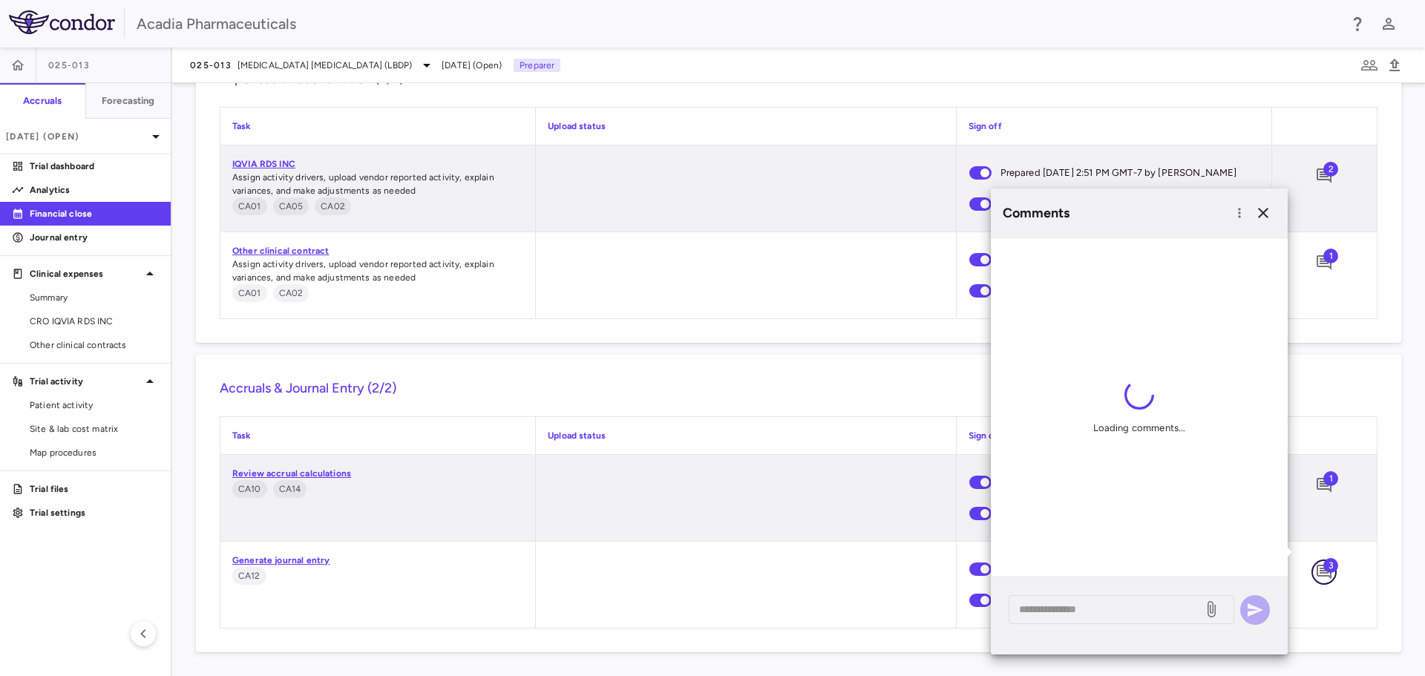
scroll to position [19, 0]
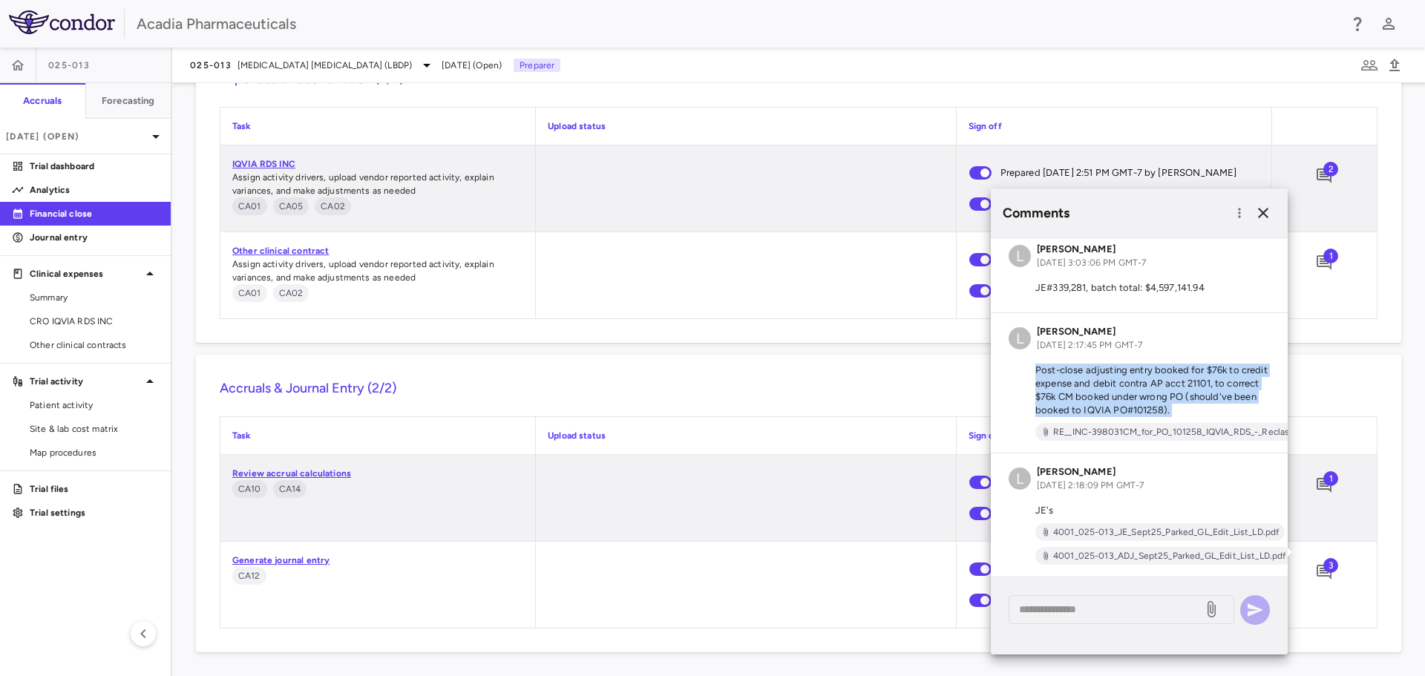
drag, startPoint x: 1035, startPoint y: 356, endPoint x: 1247, endPoint y: 408, distance: 217.9
click at [1247, 408] on div "L [PERSON_NAME] [DATE] 2:17:45 PM GMT-7 Post-close adjusting entry booked for $…" at bounding box center [1139, 383] width 297 height 140
copy div "Post-close adjusting entry booked for $76k to credit expense and debit contra A…"
click at [1068, 549] on span "4001_025-013_ADJ_Sept25_Parked_GL_Edit_List_LD.pdf" at bounding box center [1170, 555] width 245 height 13
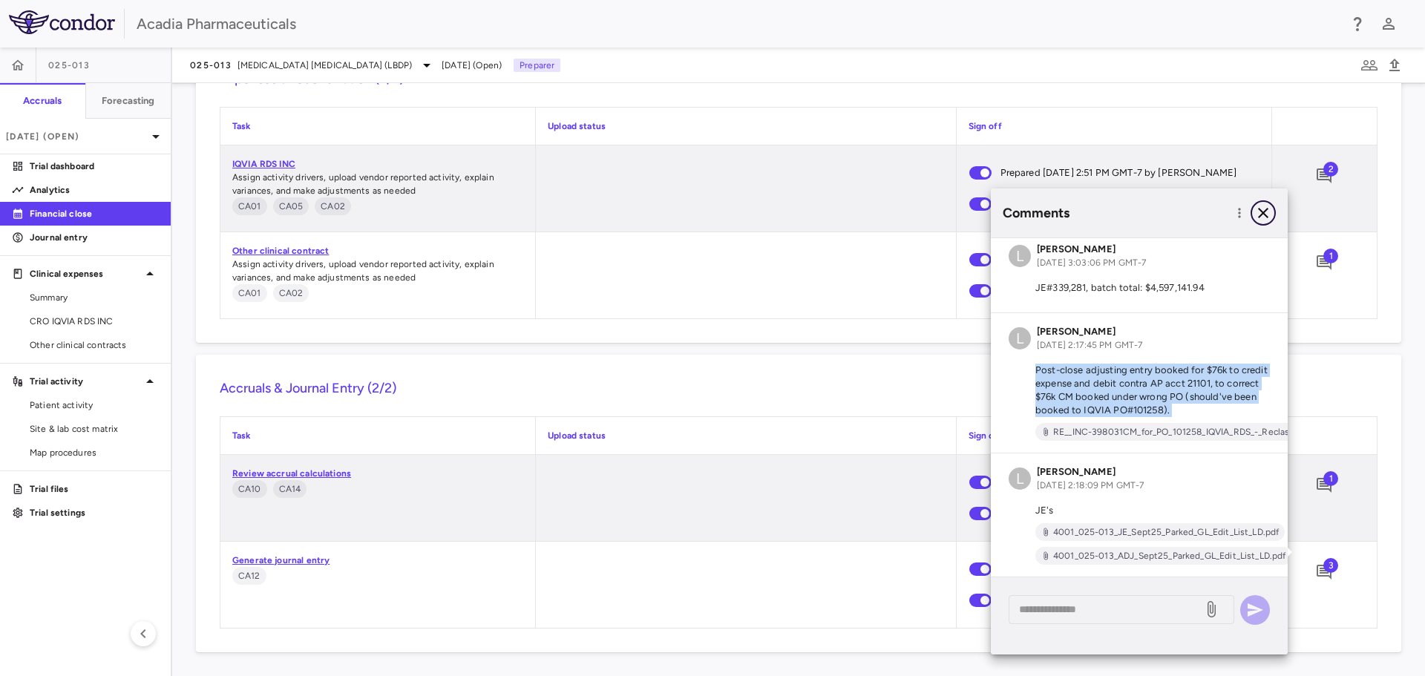
click at [1267, 210] on icon "button" at bounding box center [1264, 213] width 18 height 18
